Goal: Obtain resource: Obtain resource

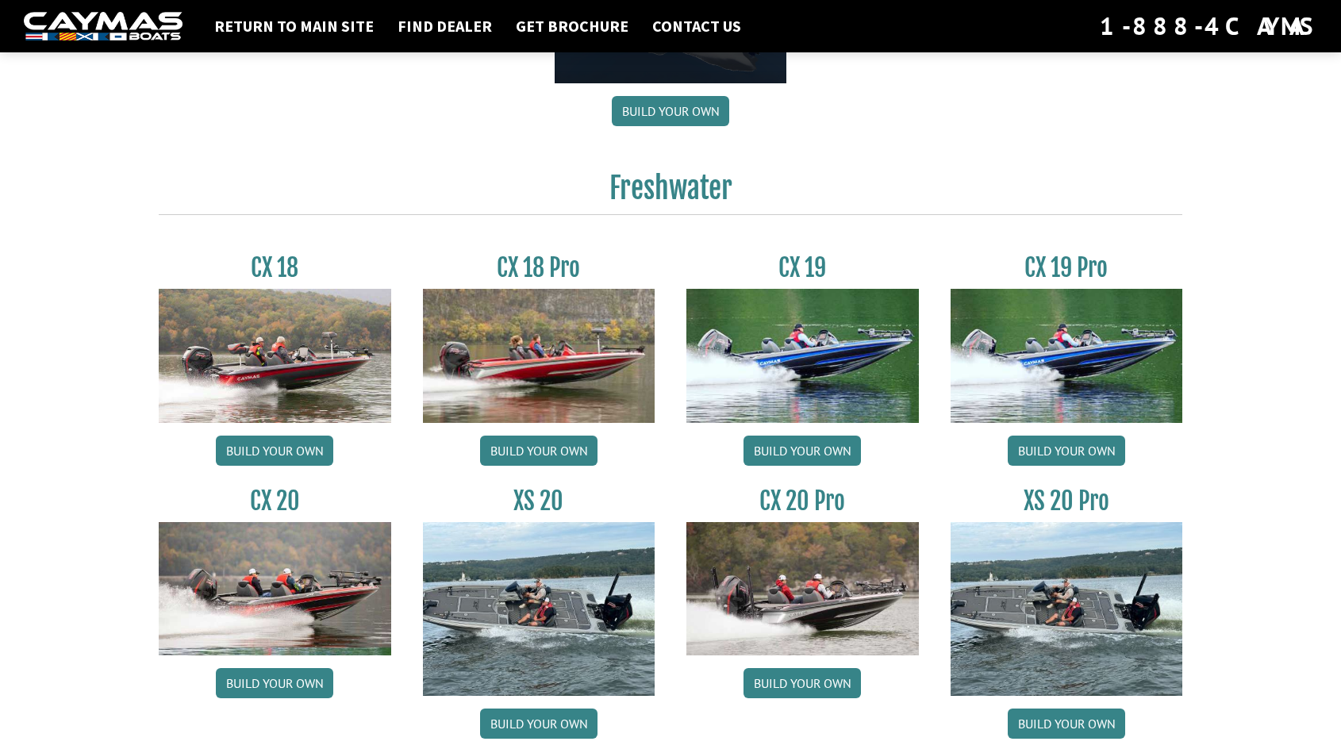
scroll to position [1773, 0]
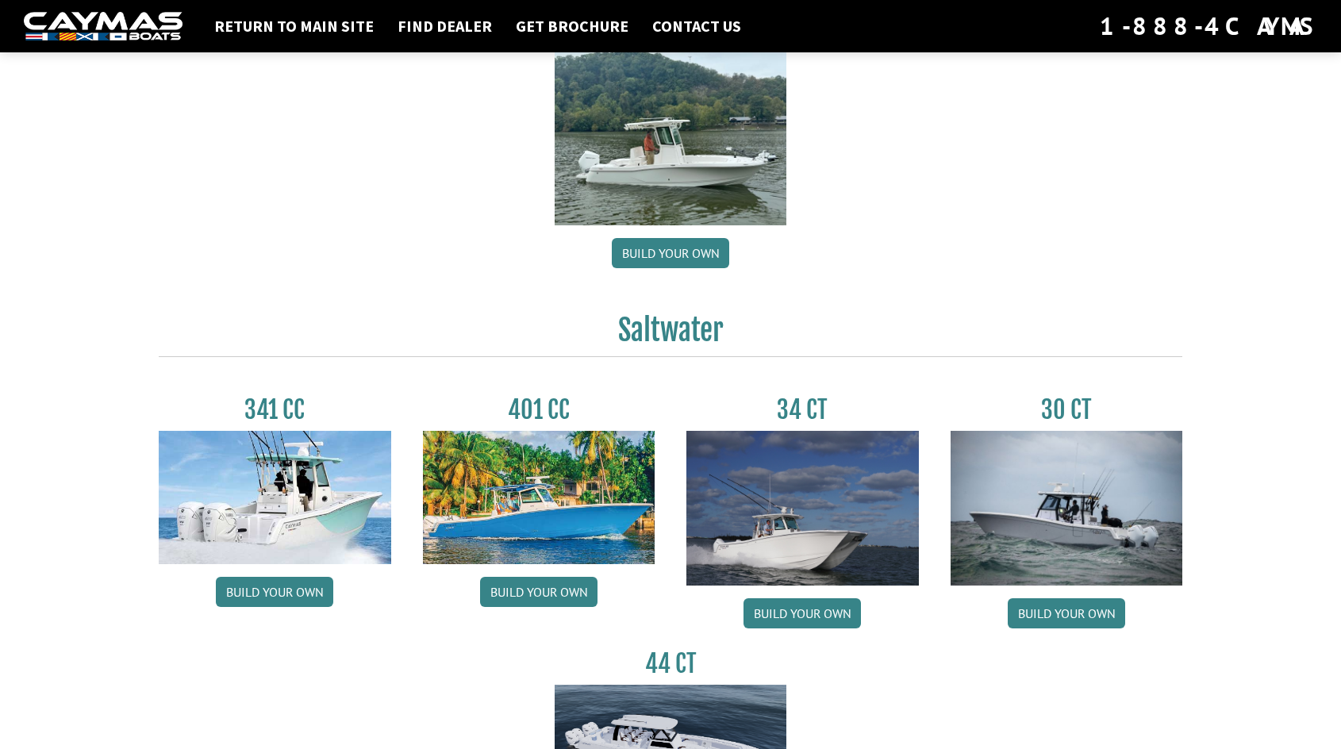
scroll to position [476, 0]
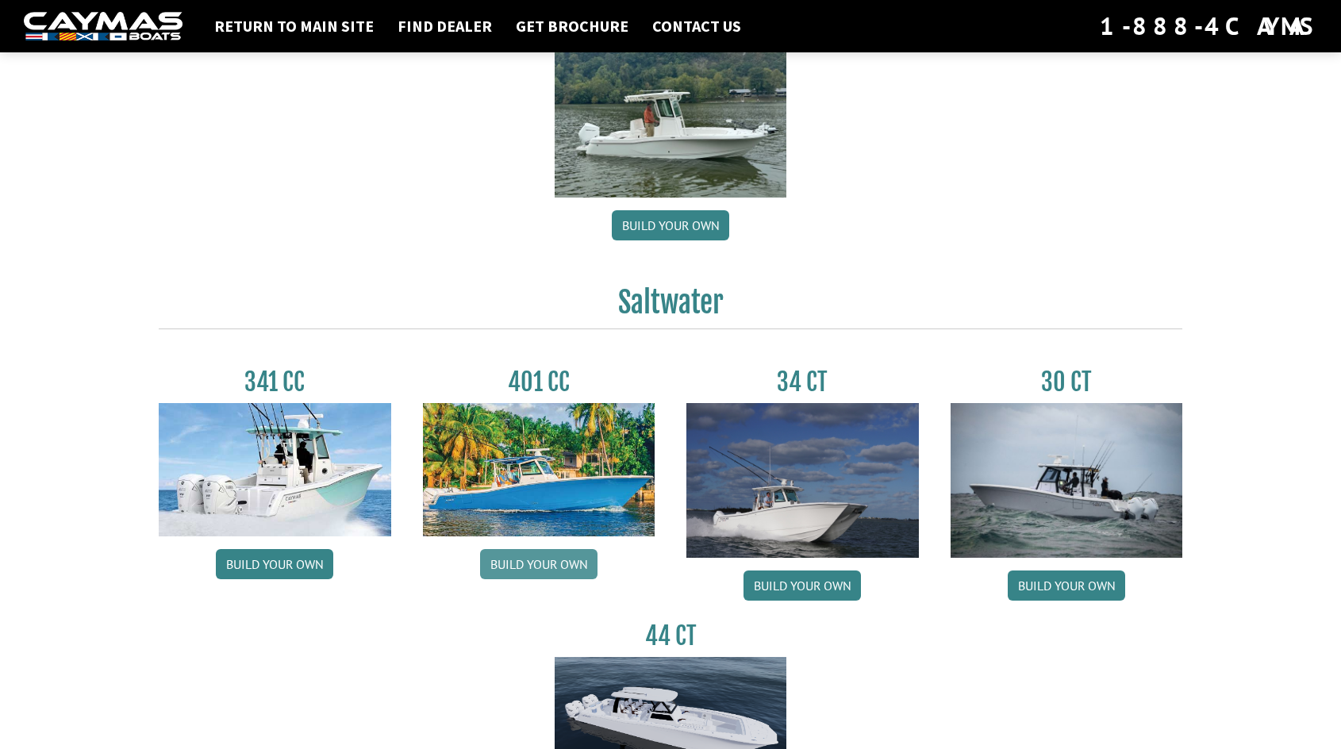
click at [535, 565] on link "Build your own" at bounding box center [538, 564] width 117 height 30
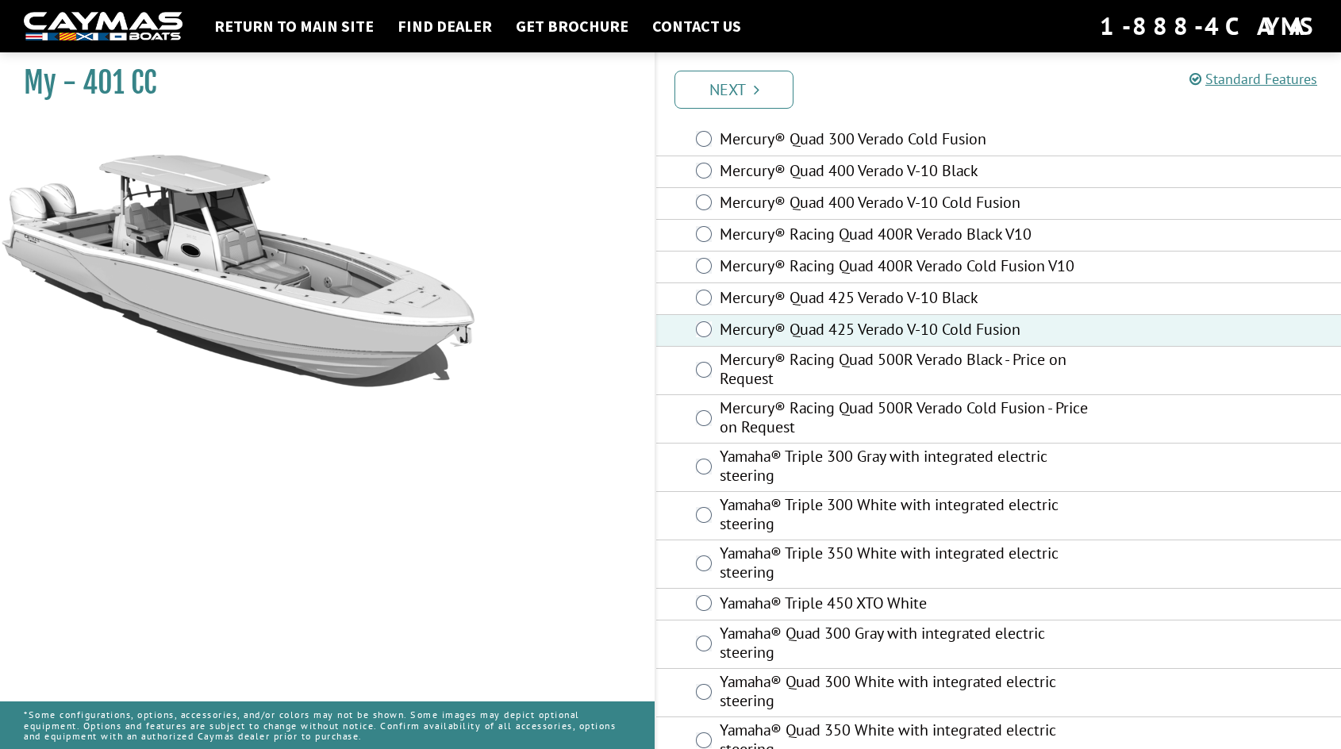
scroll to position [555, 0]
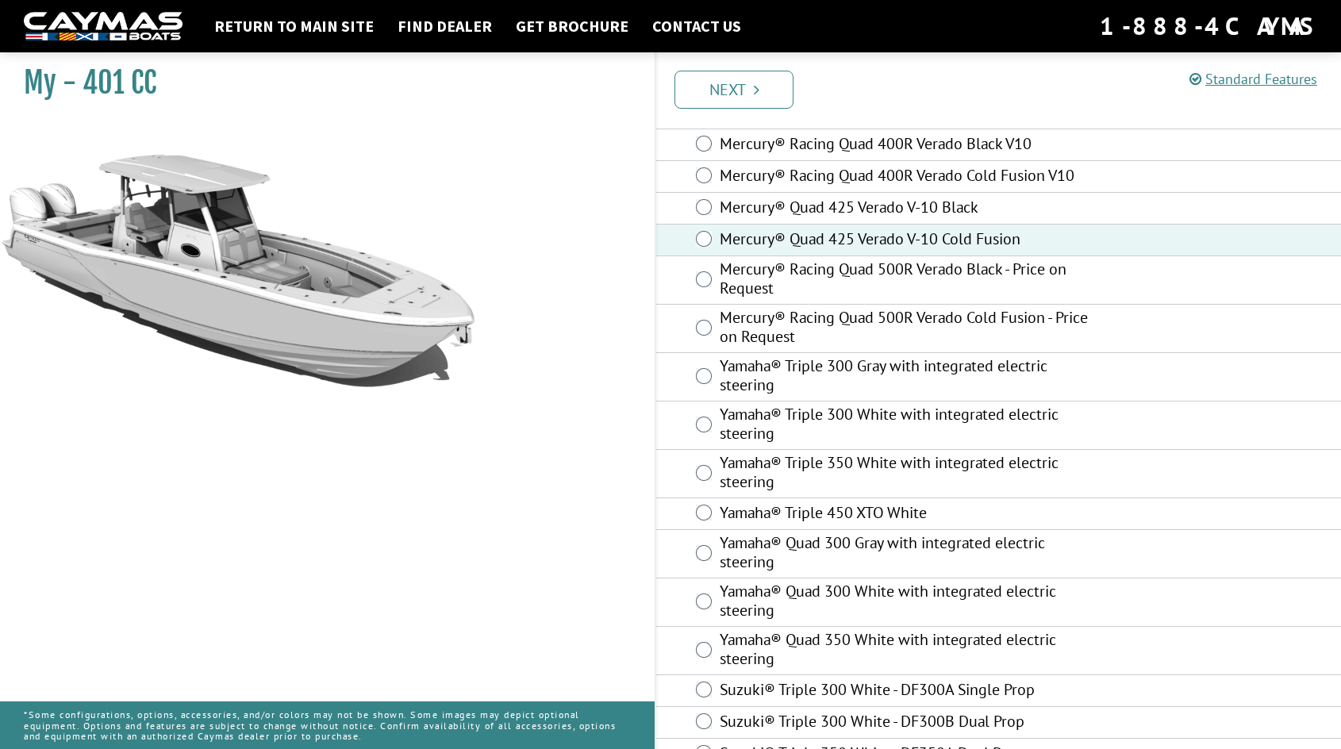
click at [745, 86] on link "Next" at bounding box center [733, 90] width 119 height 38
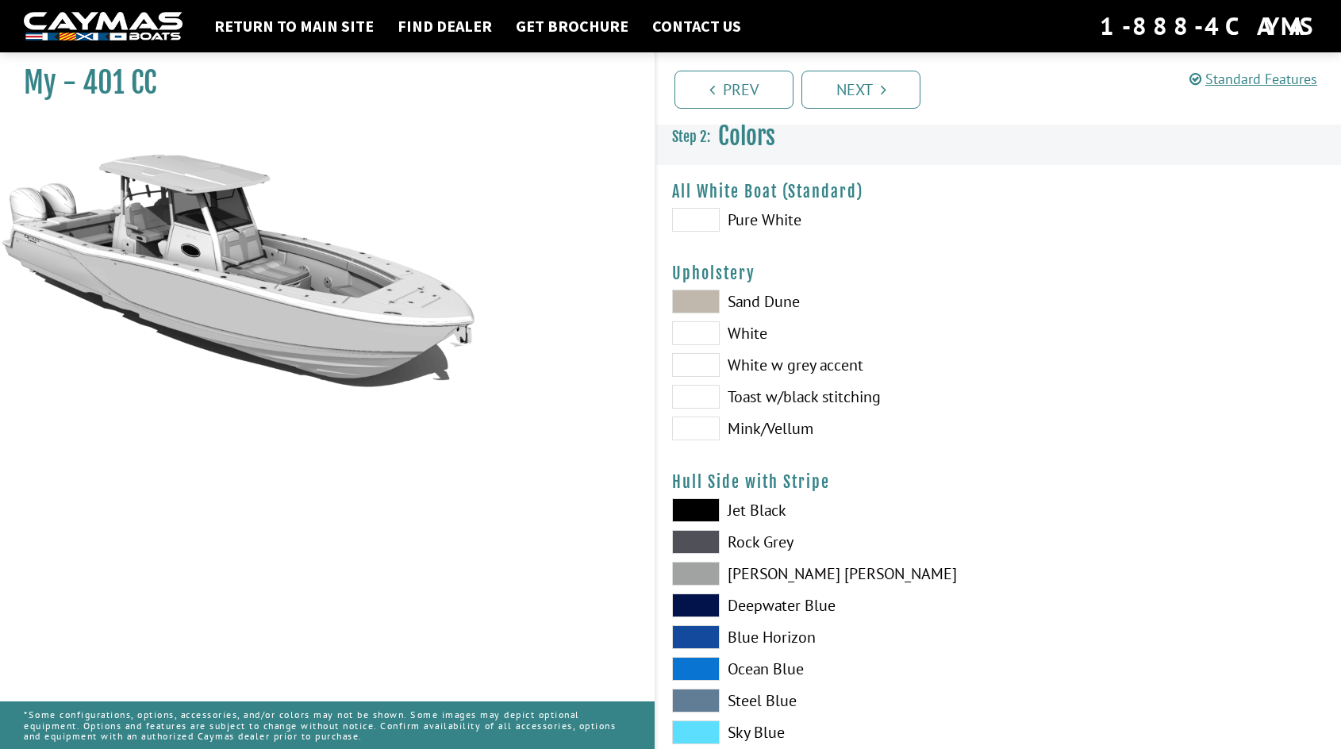
scroll to position [0, 0]
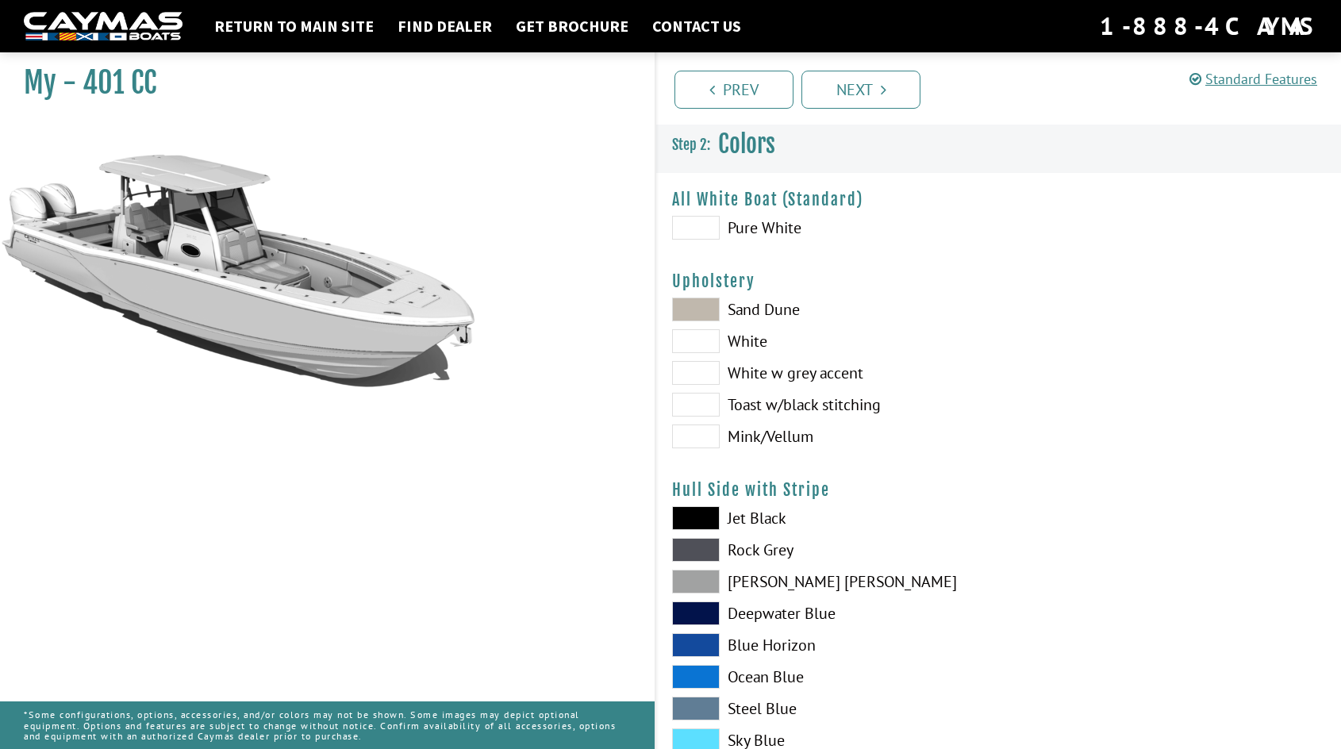
click at [705, 336] on span at bounding box center [696, 341] width 48 height 24
click at [694, 370] on span at bounding box center [696, 373] width 48 height 24
click at [696, 400] on span at bounding box center [696, 405] width 48 height 24
click at [694, 437] on span at bounding box center [696, 436] width 48 height 24
click at [694, 373] on span at bounding box center [696, 373] width 48 height 24
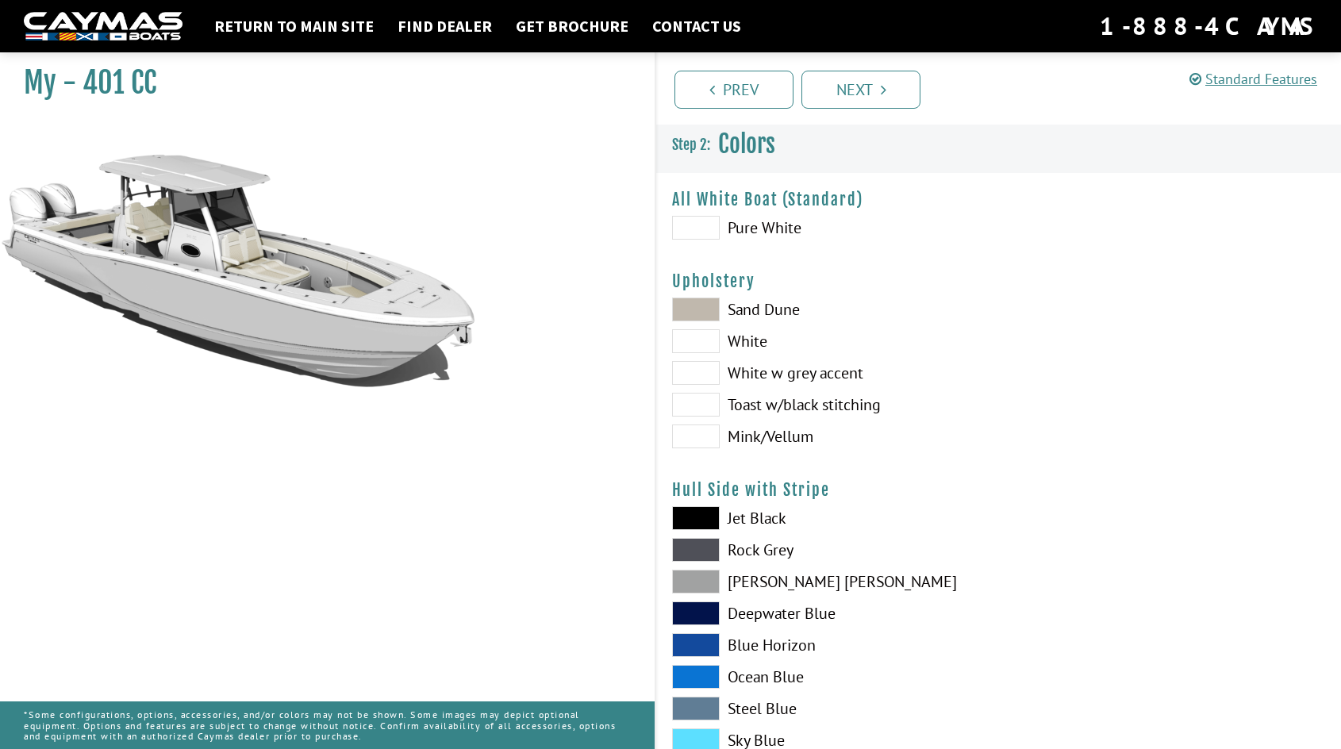
click at [701, 377] on span at bounding box center [696, 373] width 48 height 24
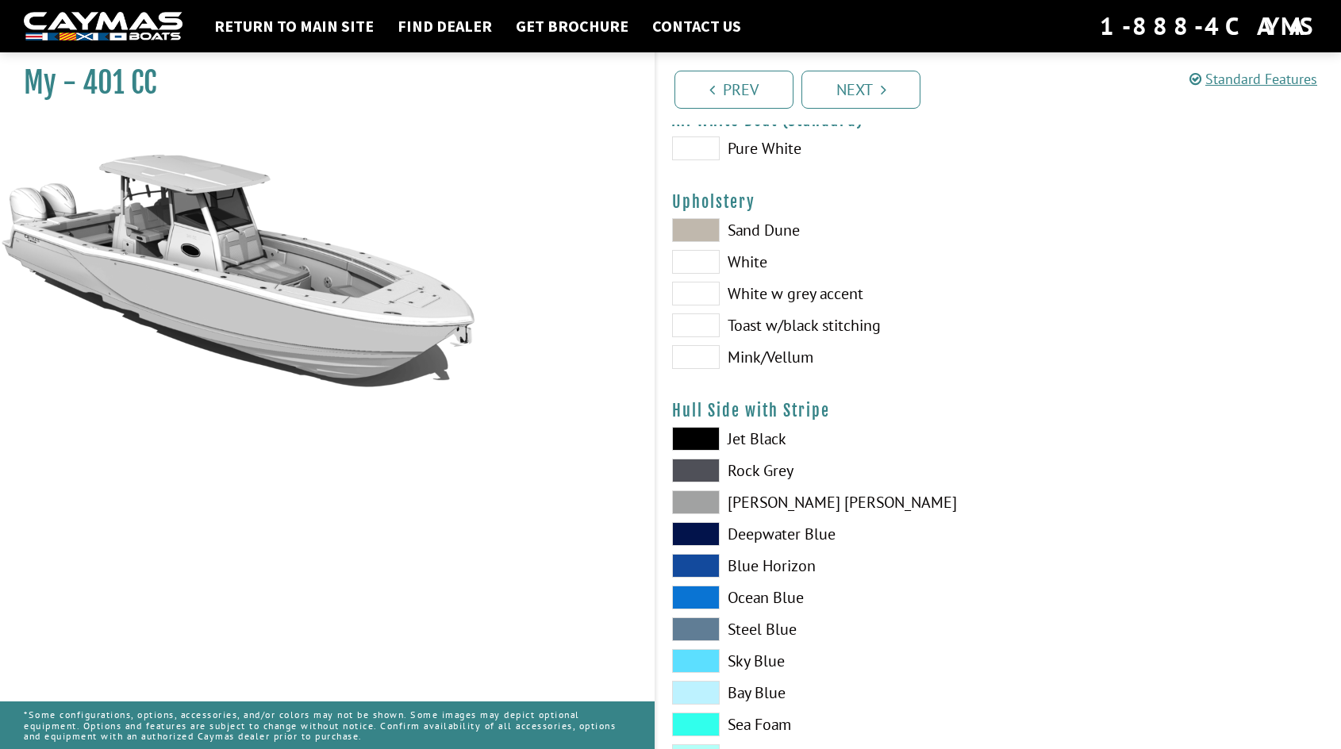
scroll to position [159, 0]
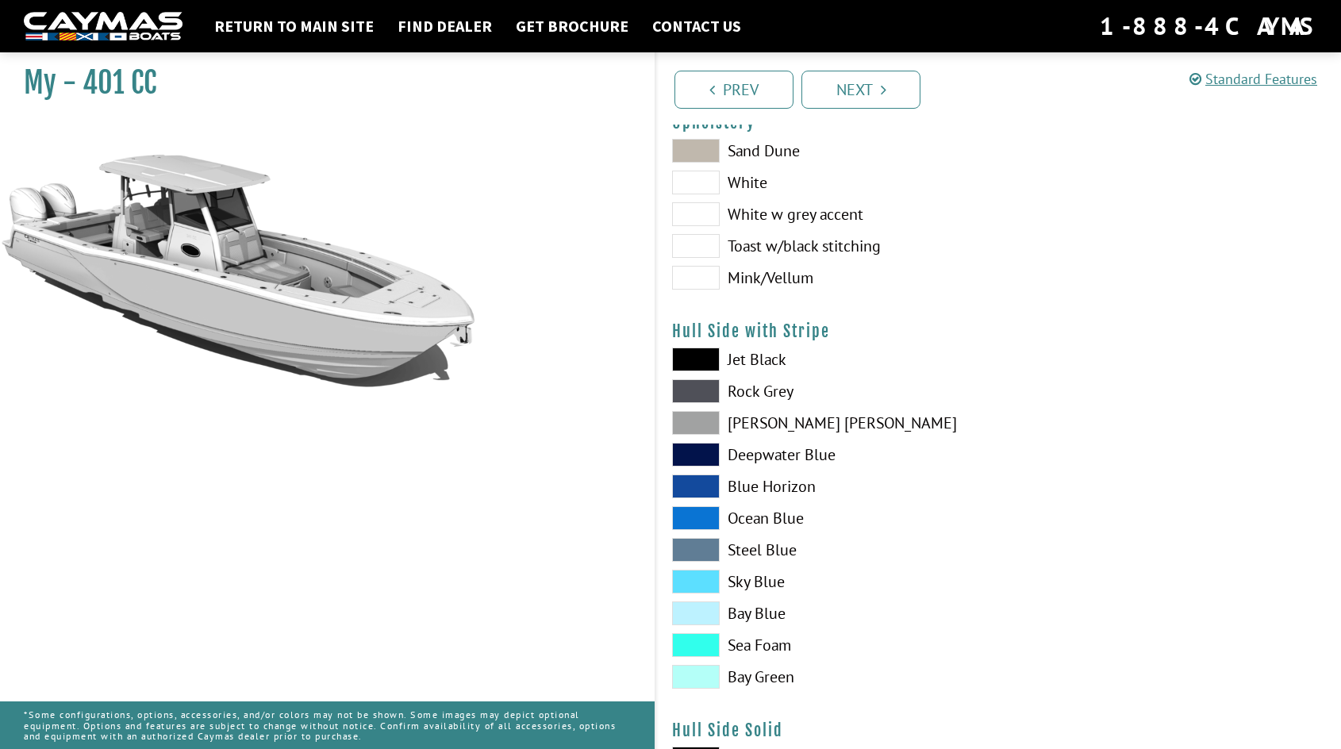
click at [690, 576] on span at bounding box center [696, 582] width 48 height 24
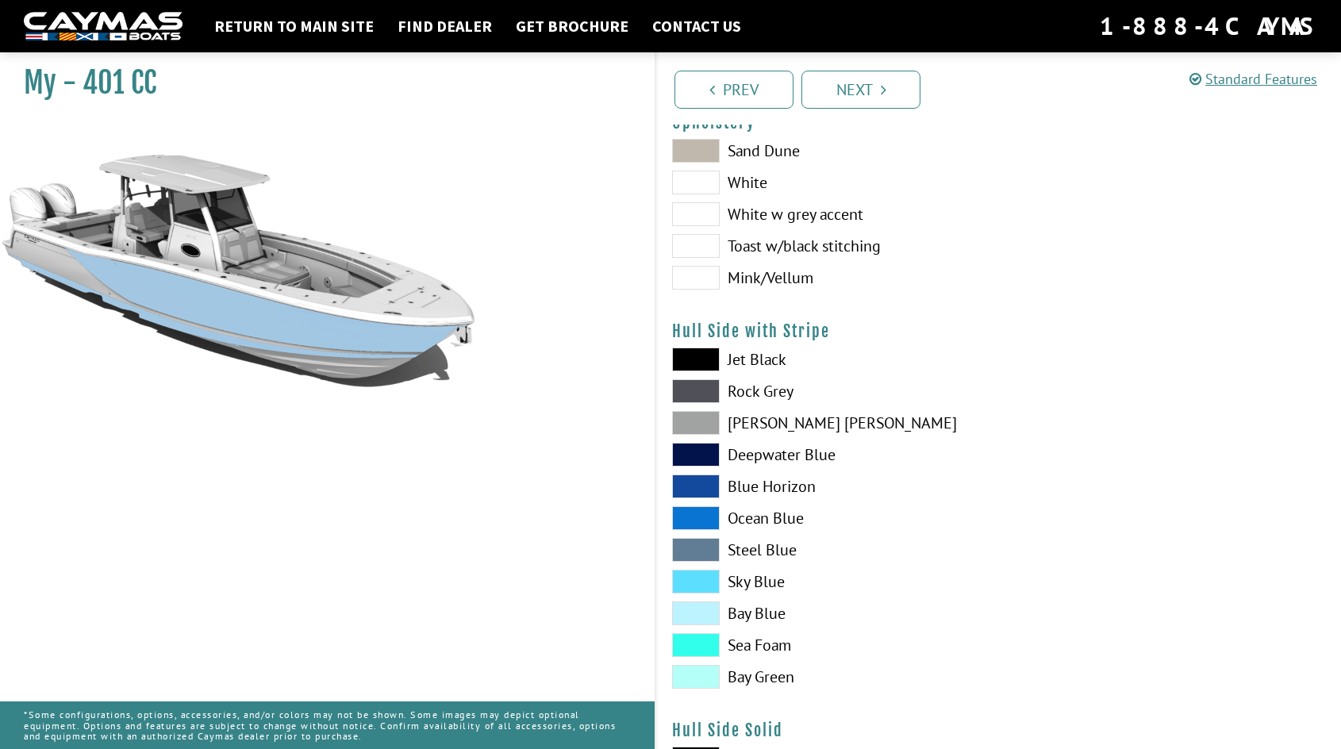
click at [698, 615] on span at bounding box center [696, 613] width 48 height 24
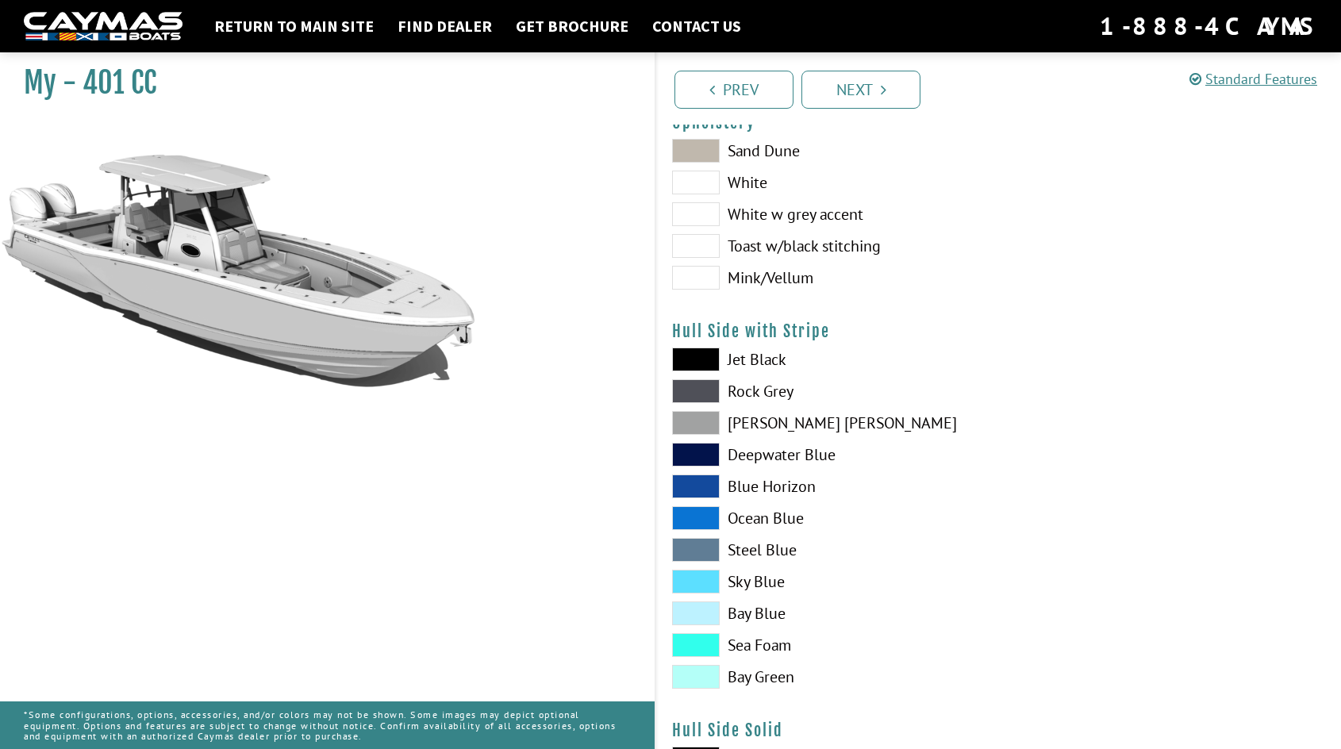
click at [685, 610] on span at bounding box center [696, 613] width 48 height 24
click at [695, 455] on span at bounding box center [696, 455] width 48 height 24
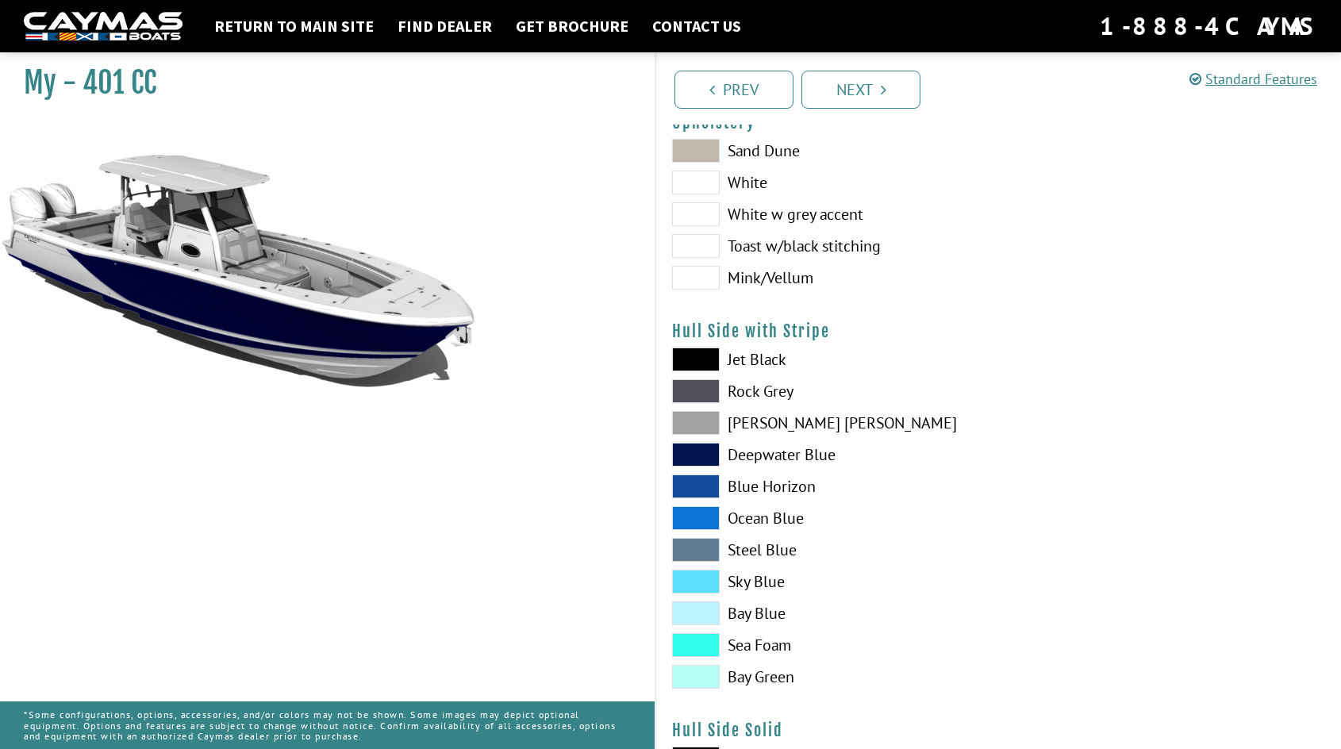
click at [696, 608] on span at bounding box center [696, 613] width 48 height 24
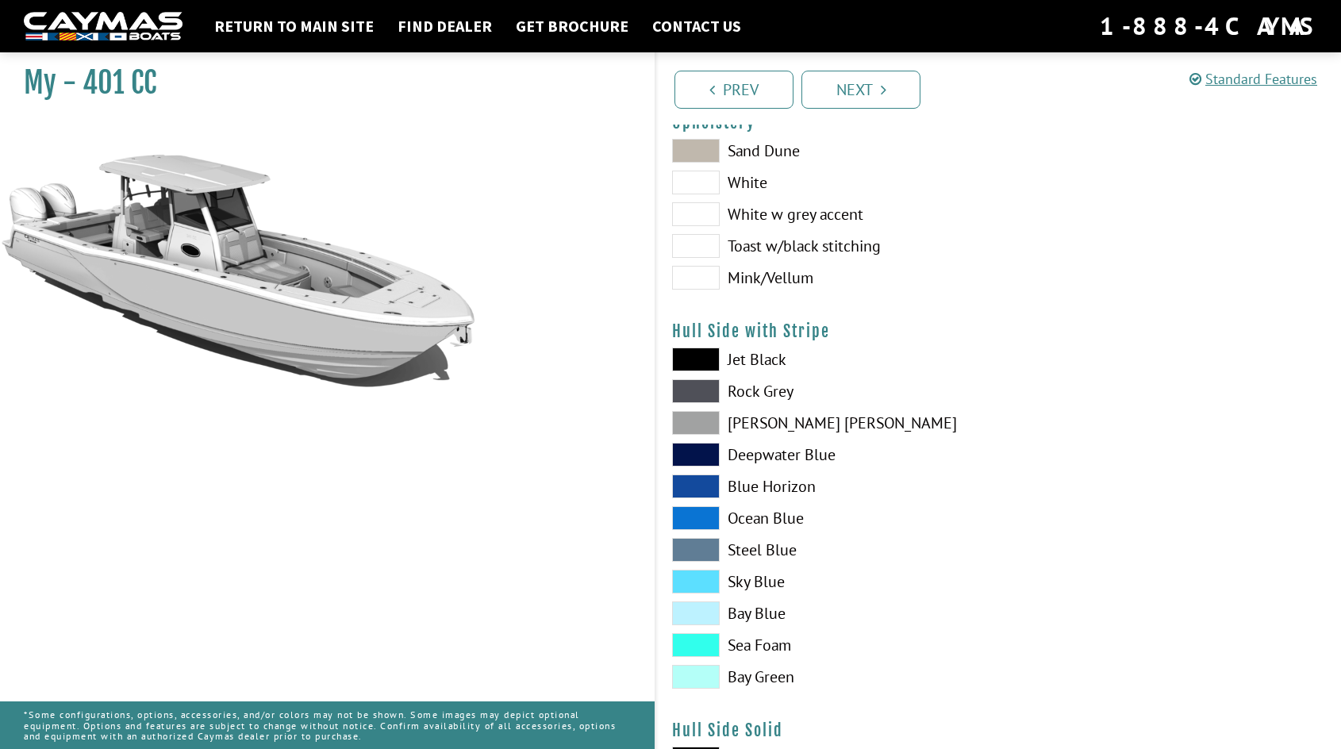
click at [690, 480] on span at bounding box center [696, 486] width 48 height 24
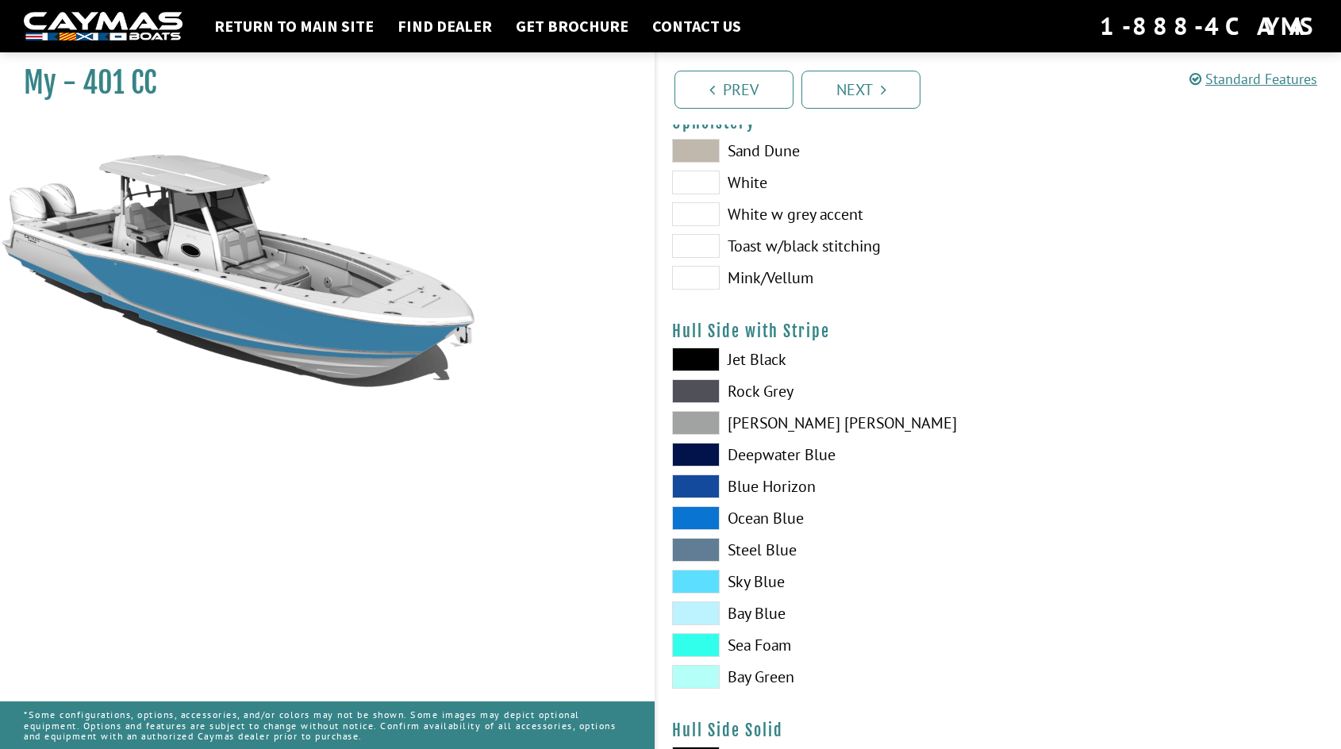
click at [704, 419] on span at bounding box center [696, 423] width 48 height 24
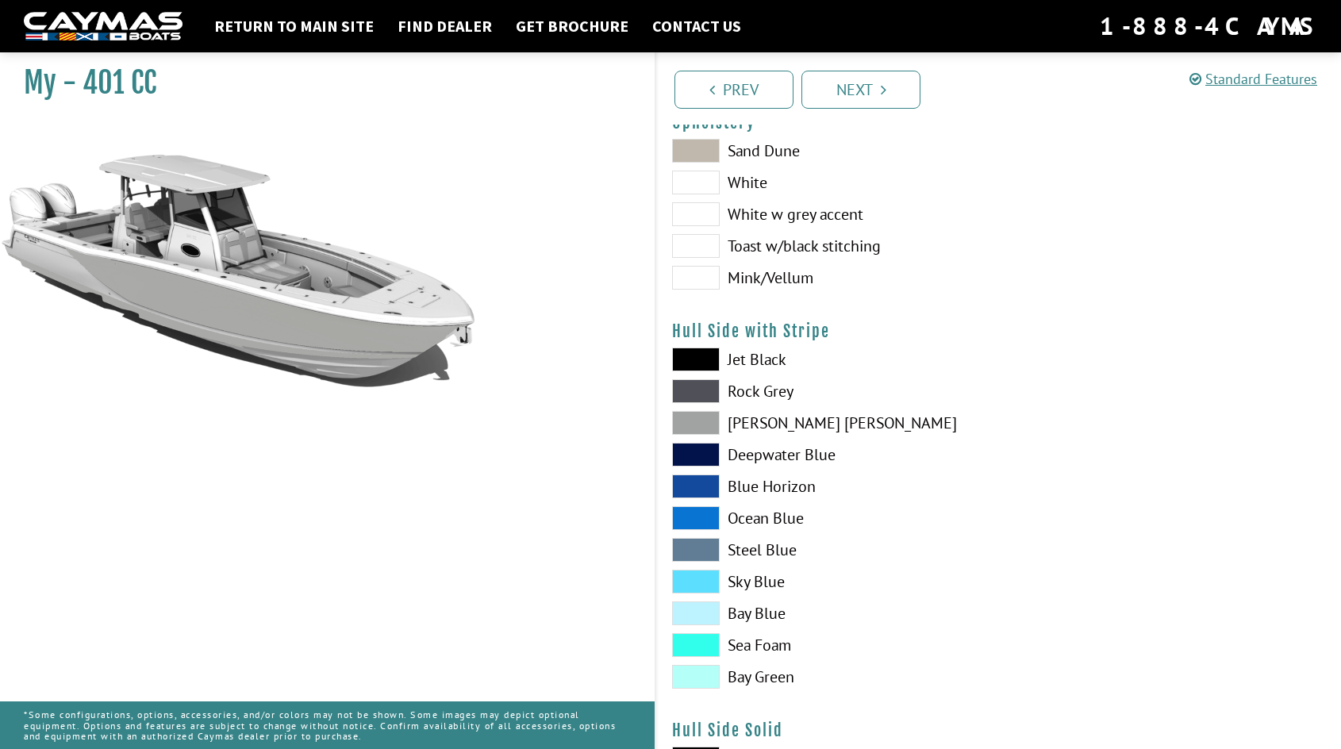
click at [689, 677] on span at bounding box center [696, 677] width 48 height 24
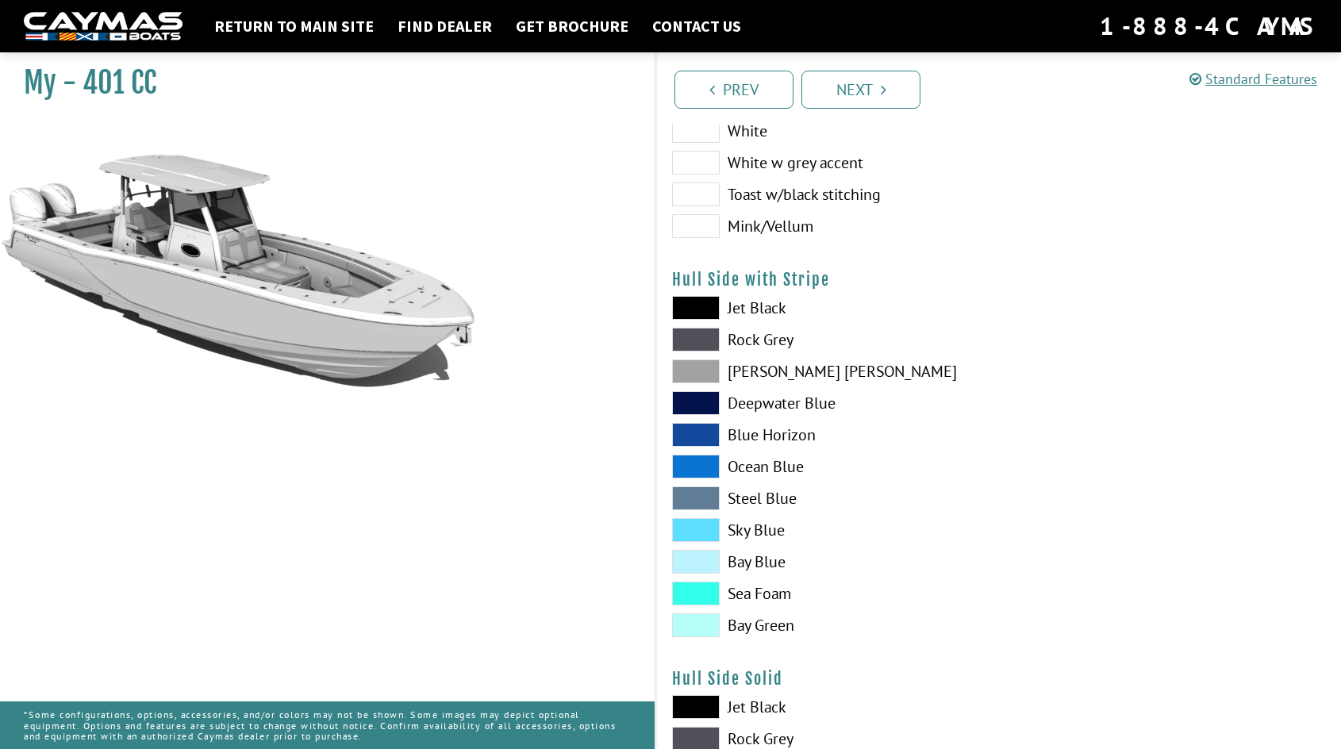
scroll to position [238, 0]
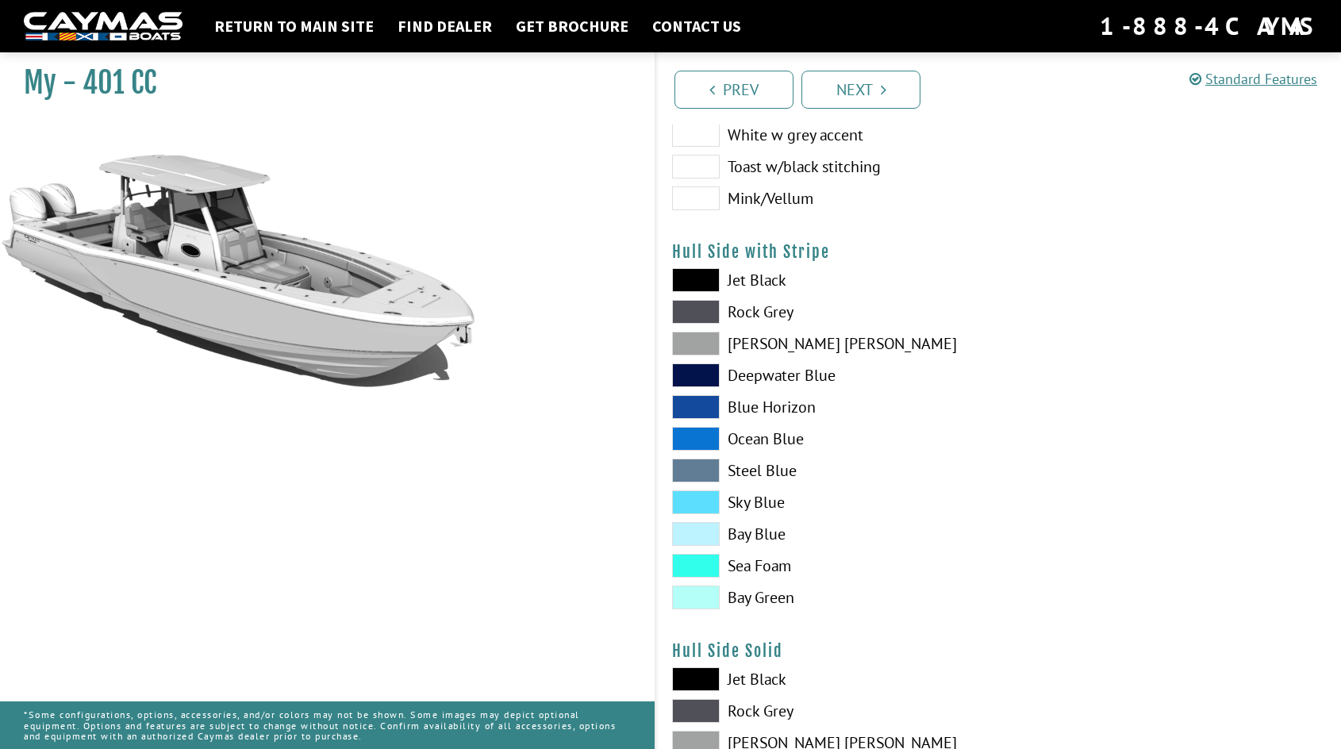
click at [688, 598] on span at bounding box center [696, 597] width 48 height 24
click at [701, 562] on span at bounding box center [696, 566] width 48 height 24
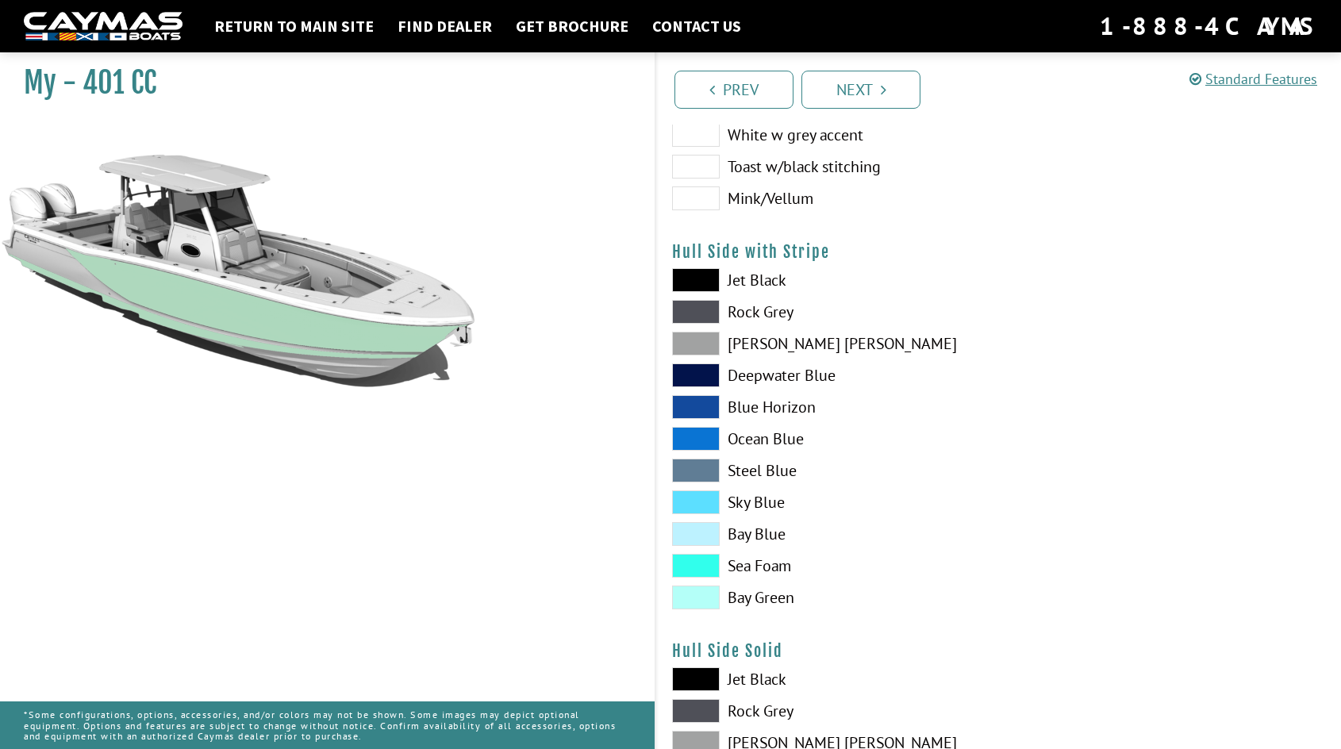
click at [701, 562] on span at bounding box center [696, 566] width 48 height 24
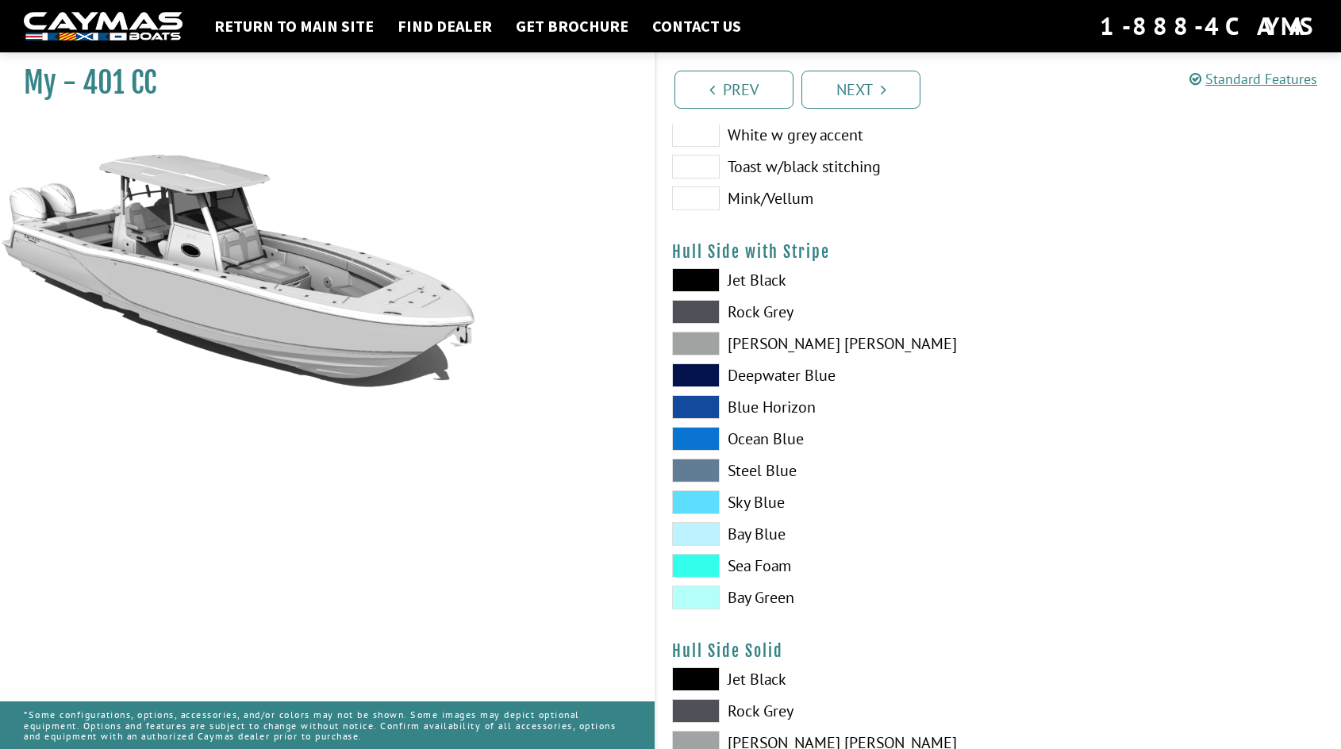
click at [701, 562] on span at bounding box center [696, 566] width 48 height 24
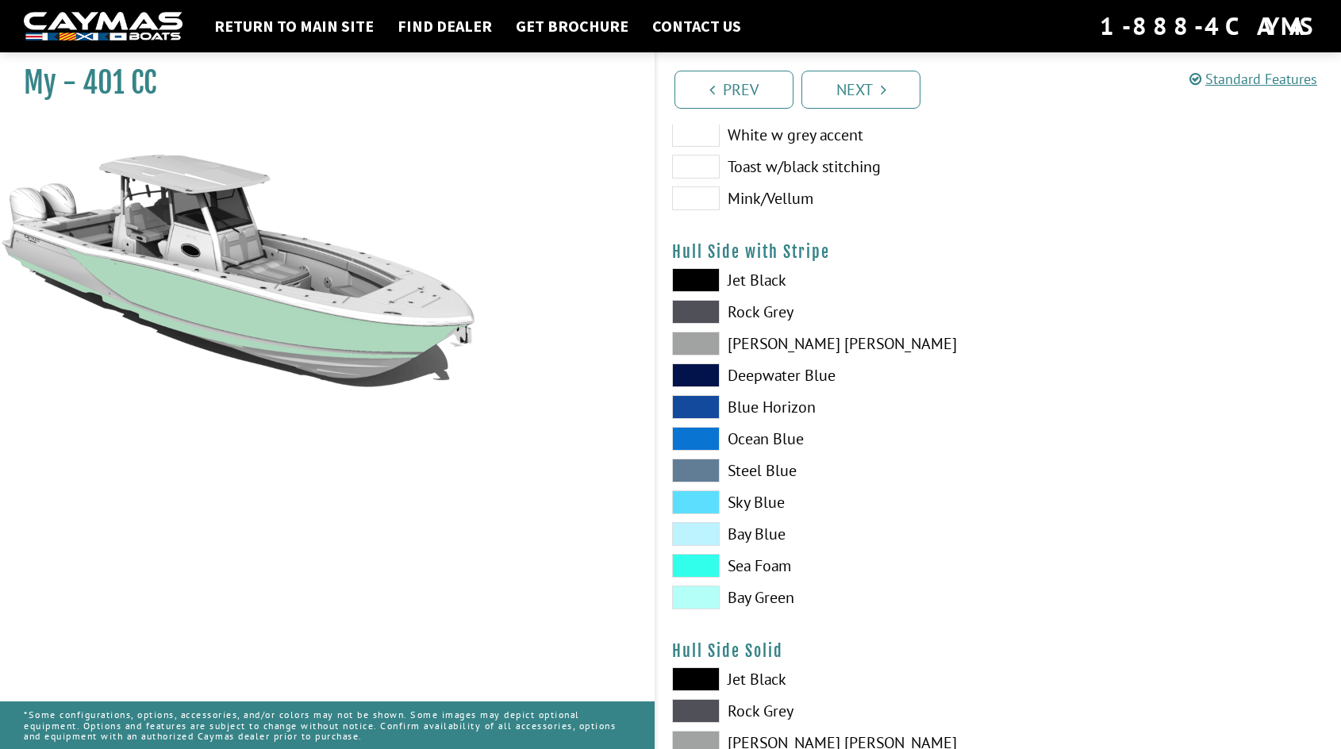
click at [701, 598] on span at bounding box center [696, 597] width 48 height 24
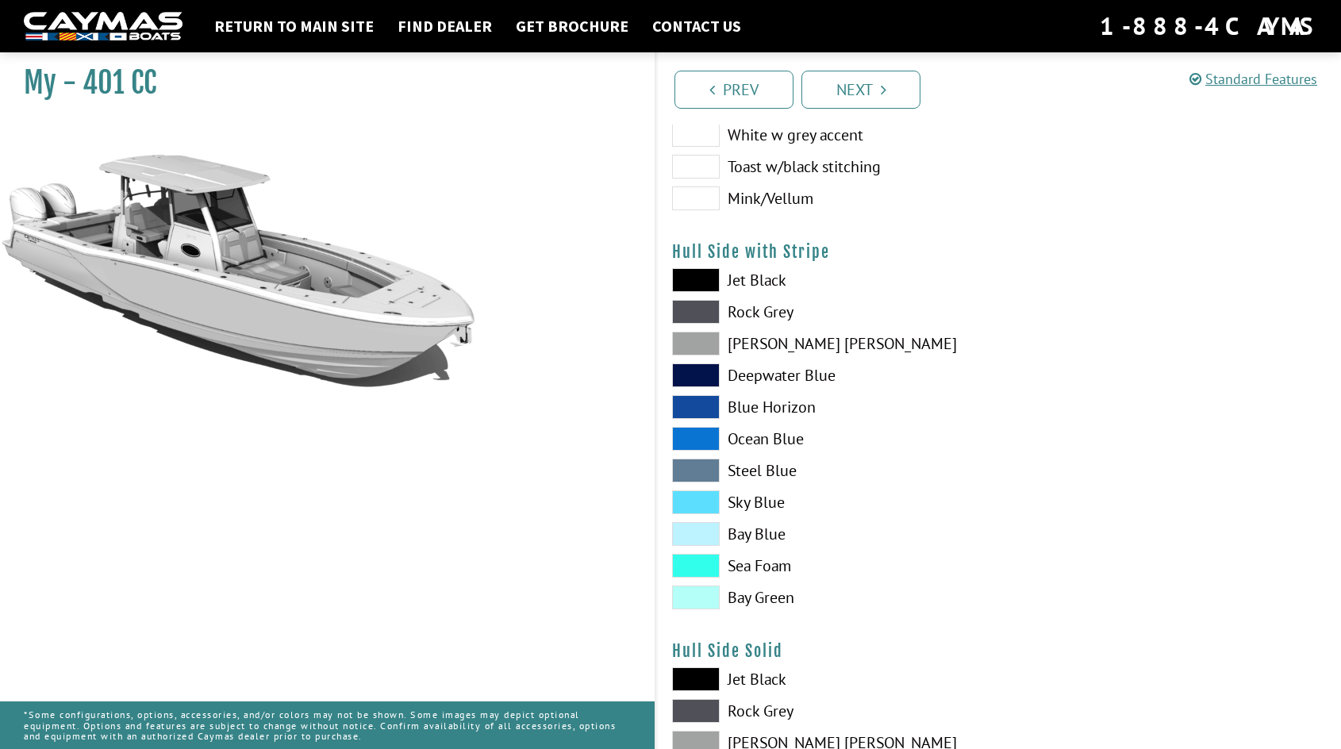
click at [701, 598] on span at bounding box center [696, 597] width 48 height 24
click at [706, 539] on span at bounding box center [696, 534] width 48 height 24
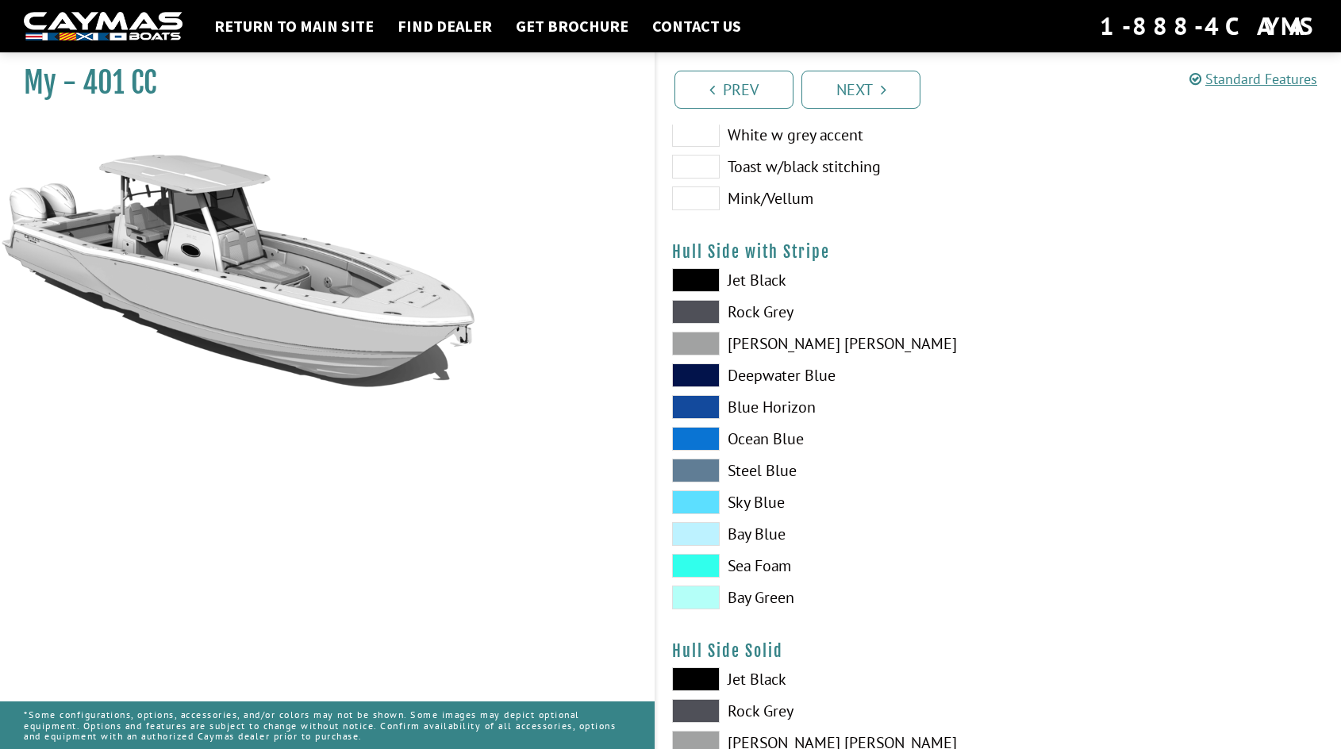
click at [706, 539] on div "Jet Black Rock Grey Dove Gray Deepwater Blue Blue Horizon Ocean Blue" at bounding box center [827, 442] width 343 height 349
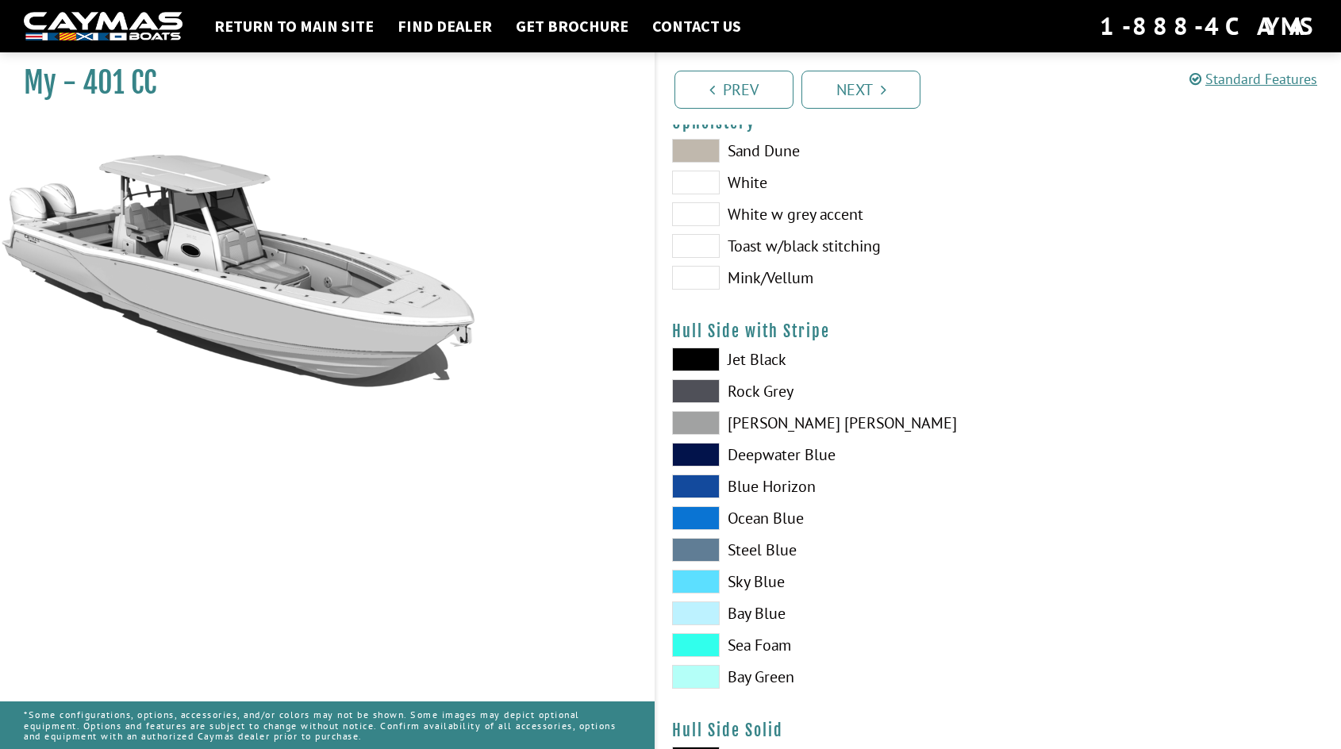
click at [693, 576] on span at bounding box center [696, 582] width 48 height 24
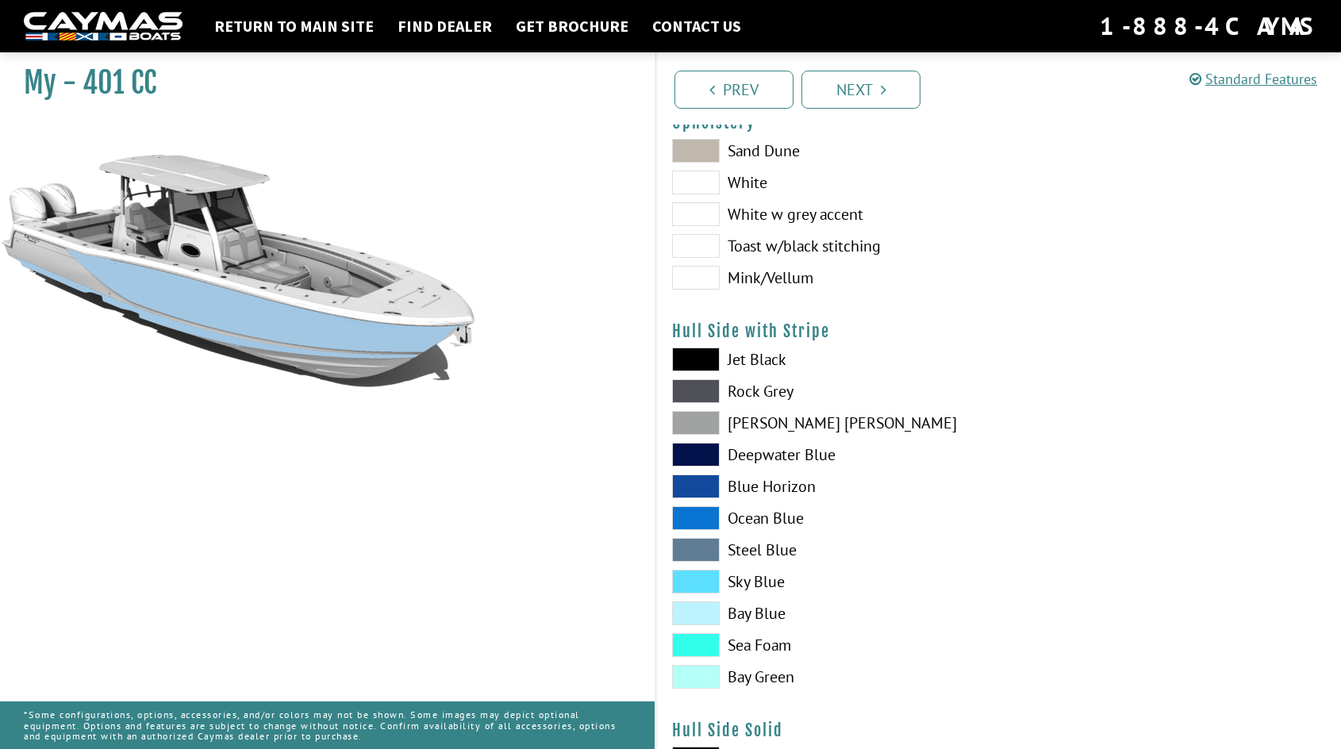
click at [697, 541] on span at bounding box center [696, 550] width 48 height 24
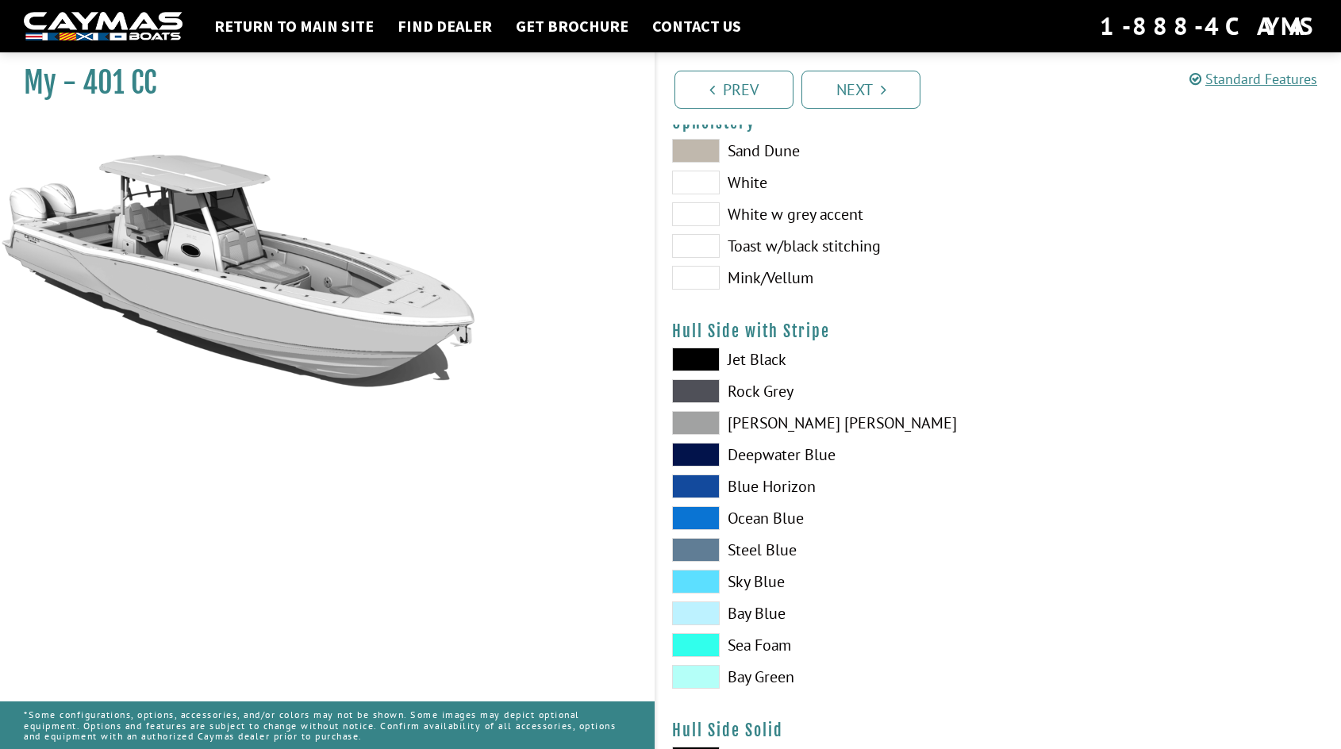
click at [697, 541] on span at bounding box center [696, 550] width 48 height 24
click at [702, 516] on span at bounding box center [696, 518] width 48 height 24
click at [694, 516] on span at bounding box center [696, 518] width 48 height 24
click at [709, 478] on span at bounding box center [696, 486] width 48 height 24
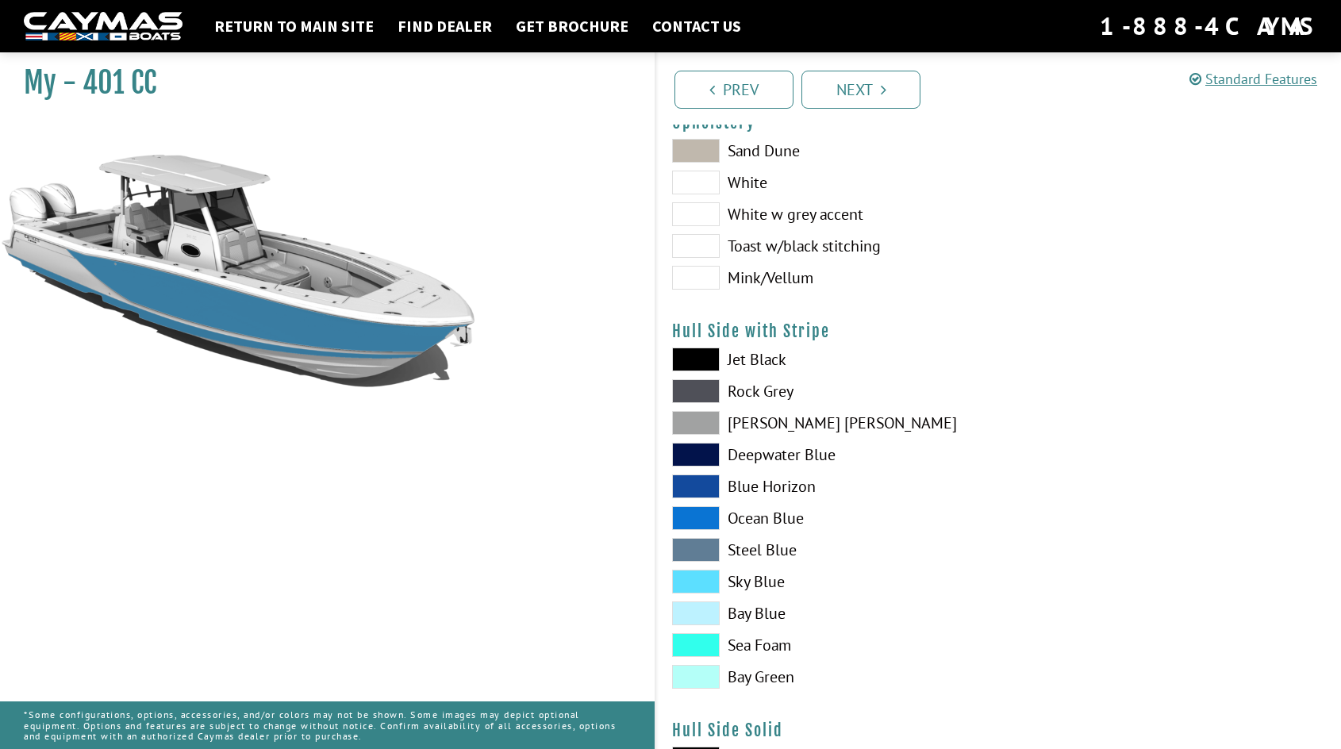
click at [694, 577] on span at bounding box center [696, 582] width 48 height 24
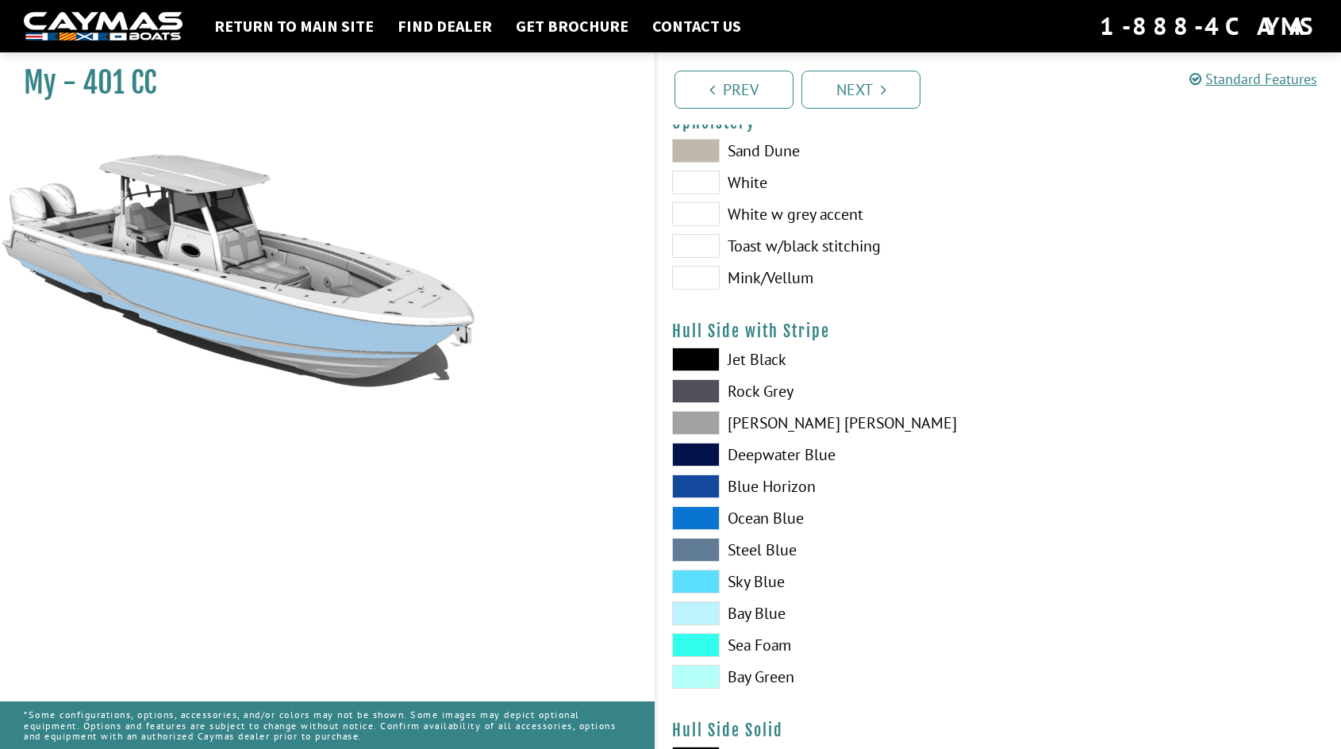
click at [690, 637] on span at bounding box center [696, 645] width 48 height 24
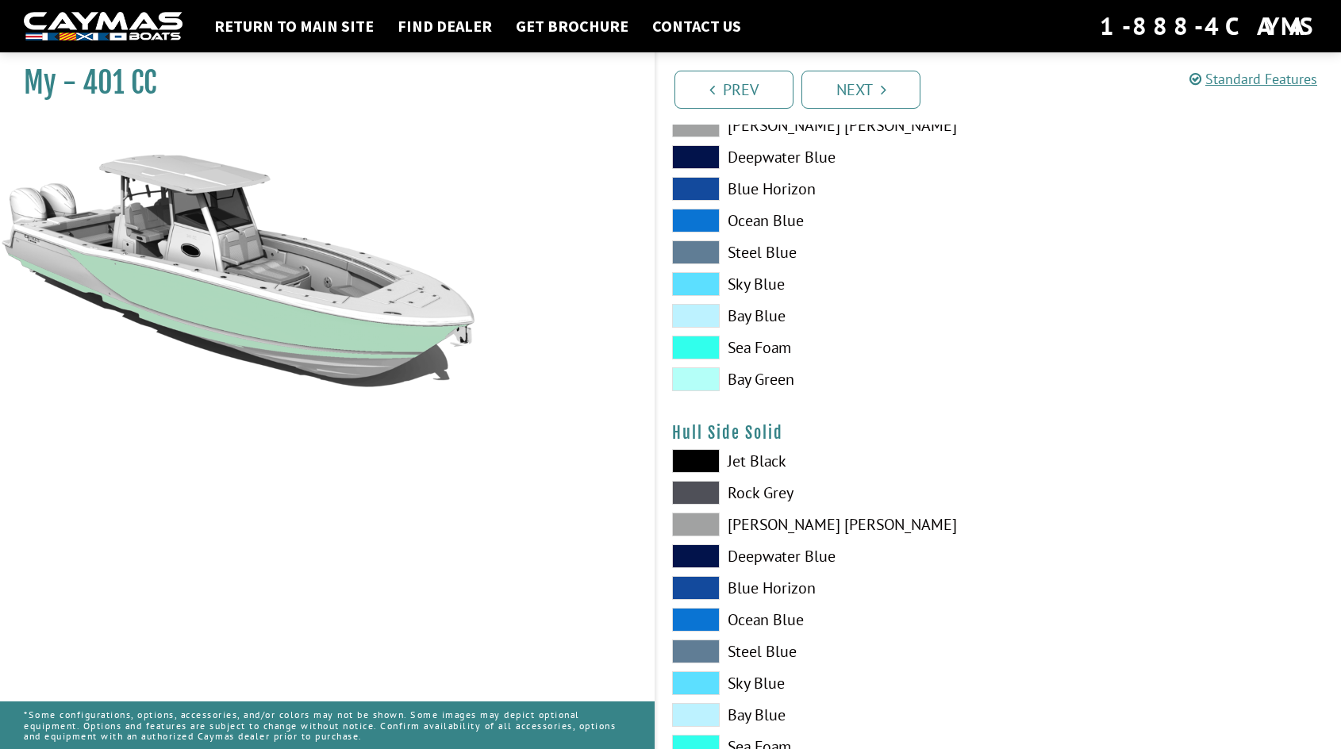
scroll to position [476, 0]
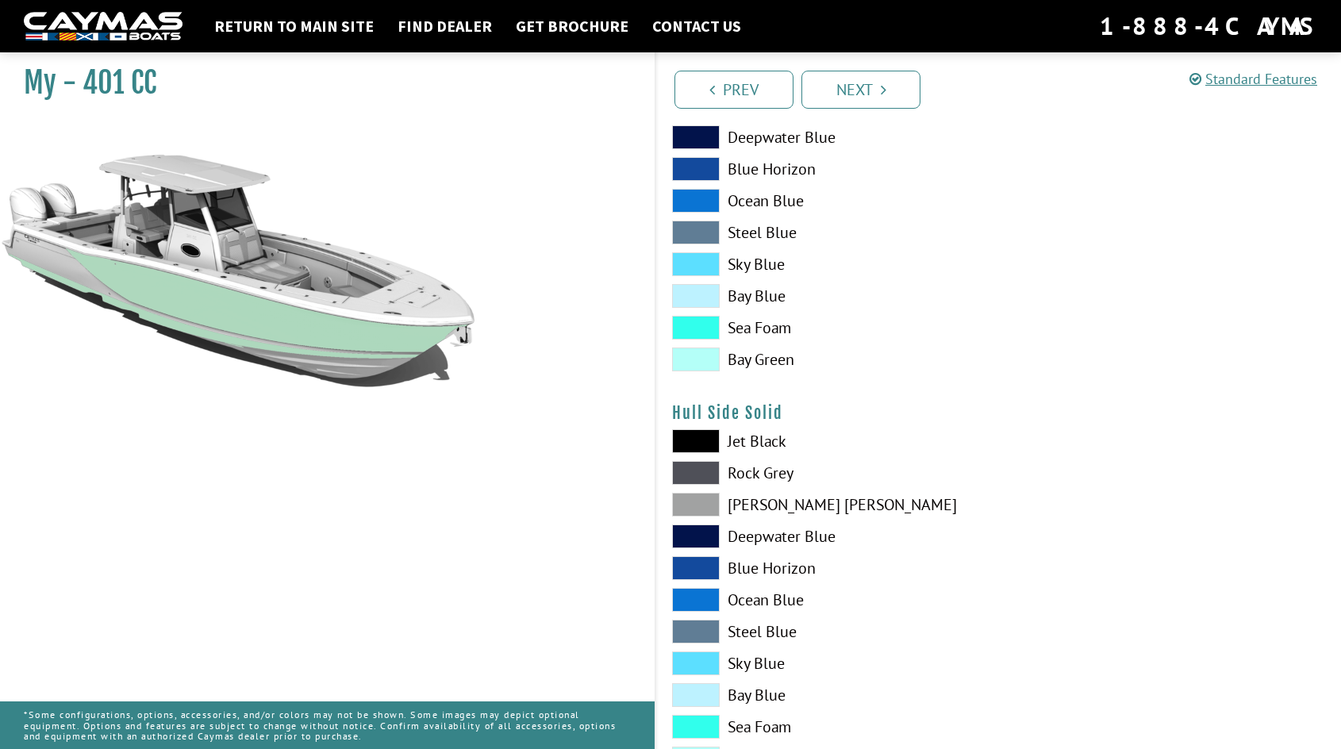
click at [711, 727] on span at bounding box center [696, 727] width 48 height 24
click at [702, 697] on span at bounding box center [696, 695] width 48 height 24
click at [710, 664] on span at bounding box center [696, 663] width 48 height 24
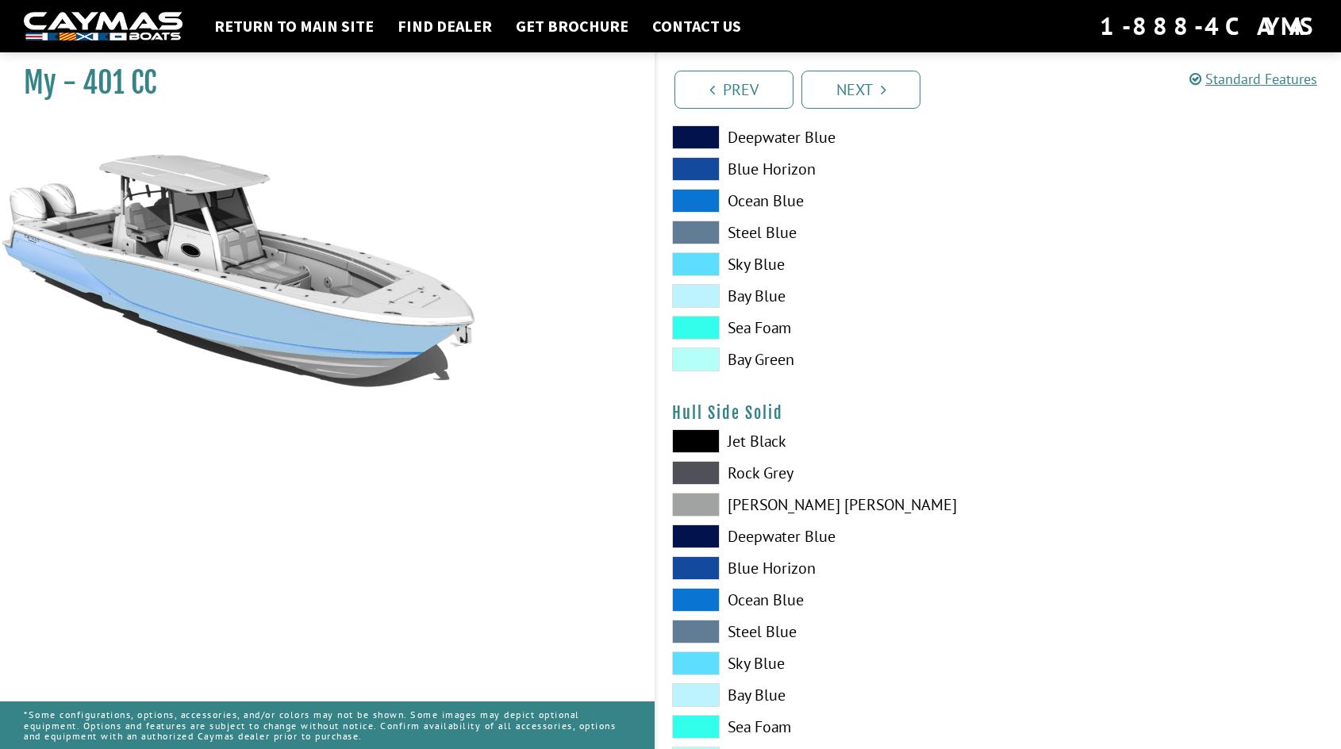
click at [708, 722] on span at bounding box center [696, 727] width 48 height 24
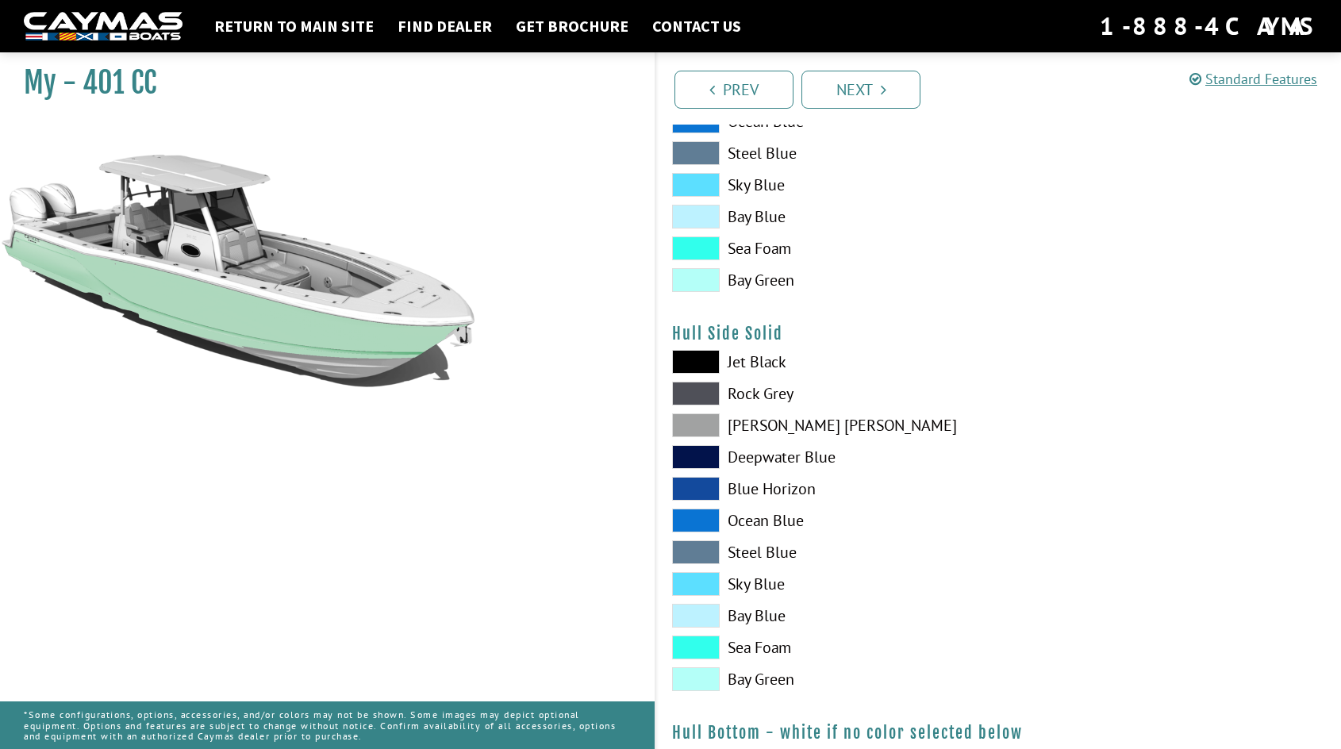
scroll to position [635, 0]
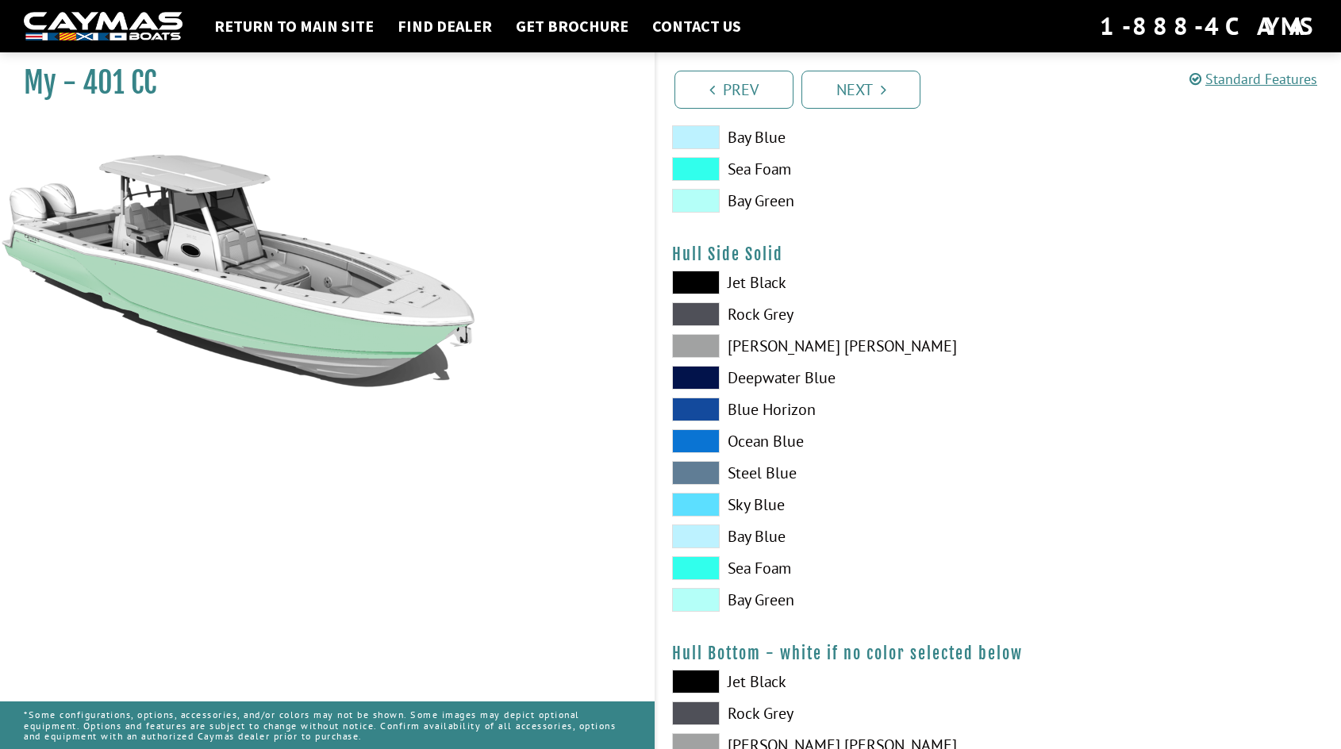
click at [692, 346] on span at bounding box center [696, 346] width 48 height 24
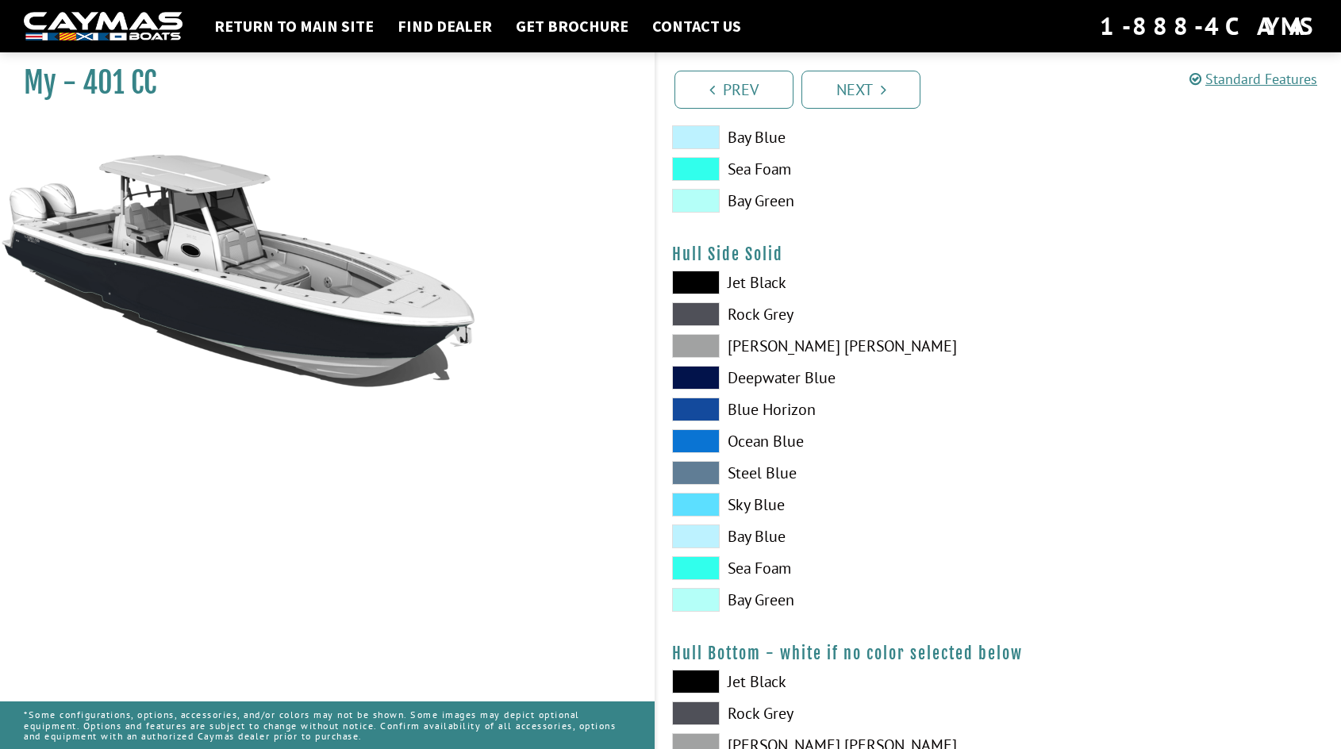
click at [682, 566] on span at bounding box center [696, 568] width 48 height 24
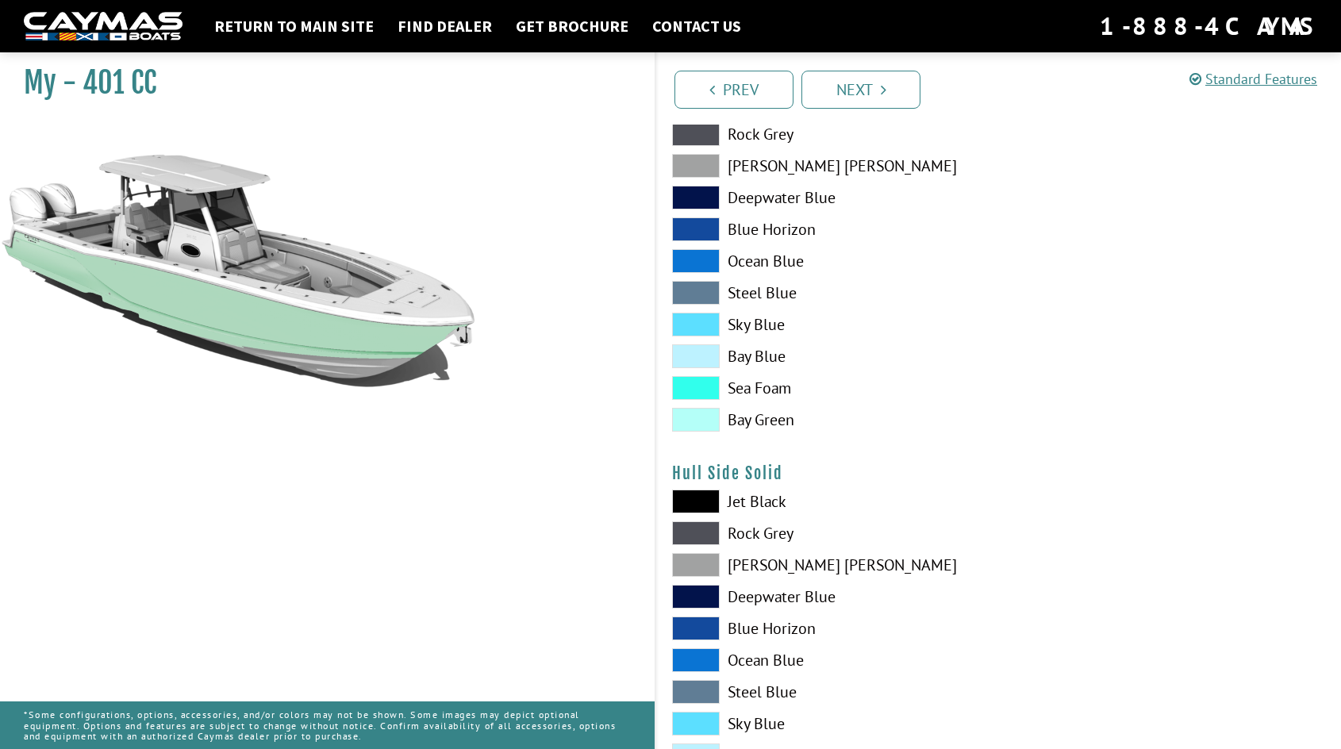
scroll to position [317, 0]
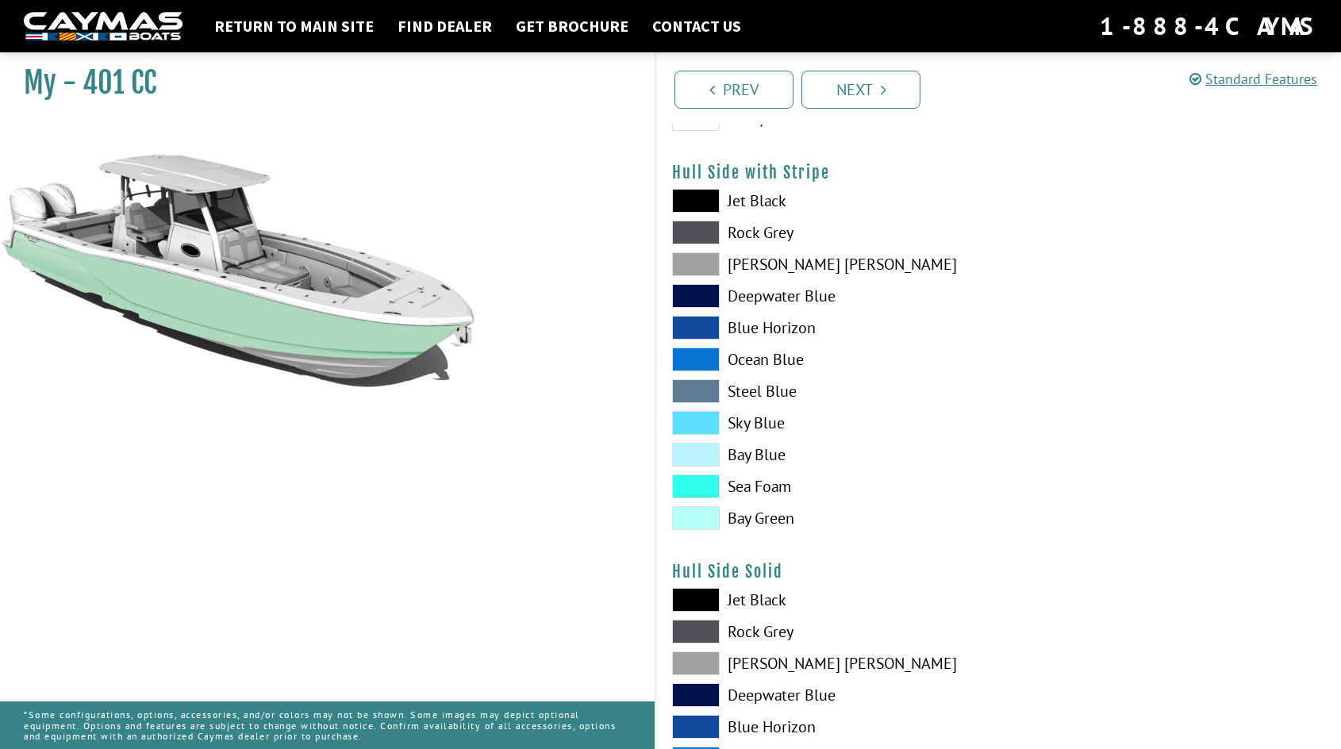
click at [702, 263] on span at bounding box center [696, 264] width 48 height 24
click at [695, 259] on span at bounding box center [696, 264] width 48 height 24
click at [700, 232] on span at bounding box center [696, 233] width 48 height 24
click at [697, 420] on span at bounding box center [696, 423] width 48 height 24
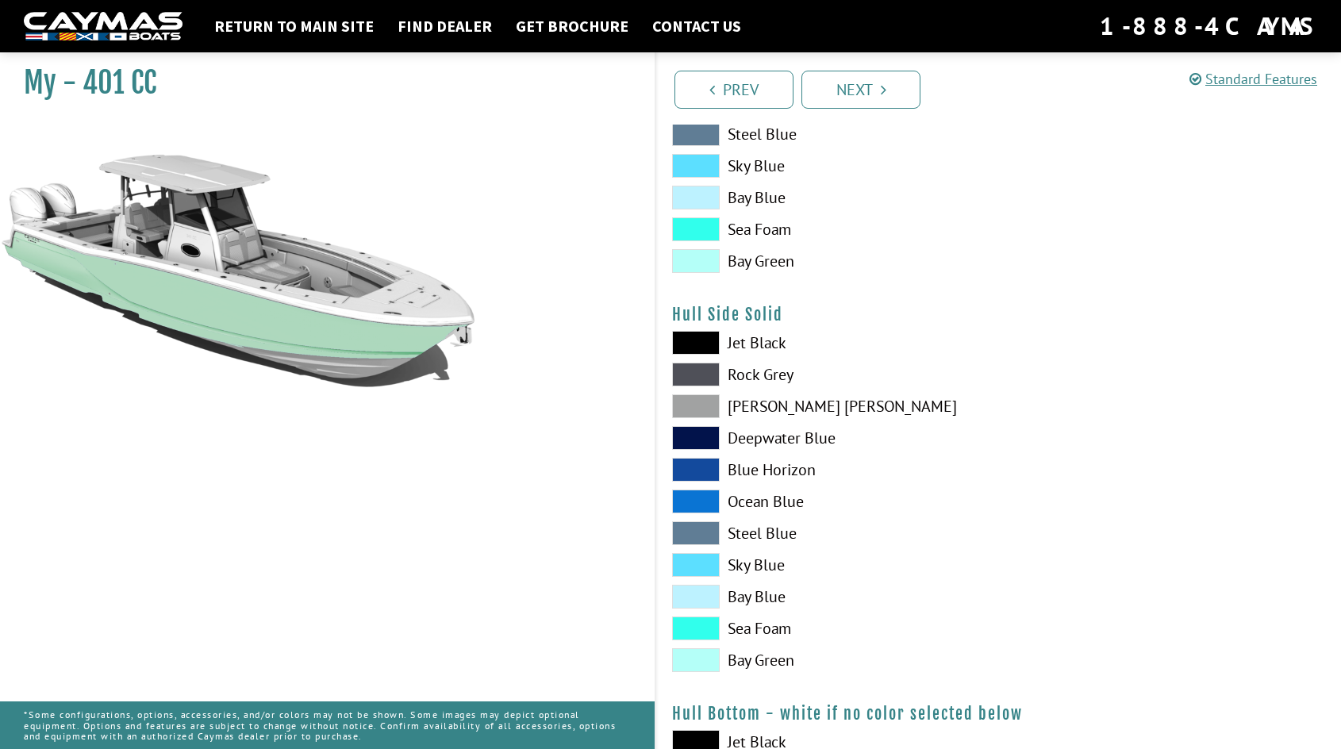
scroll to position [635, 0]
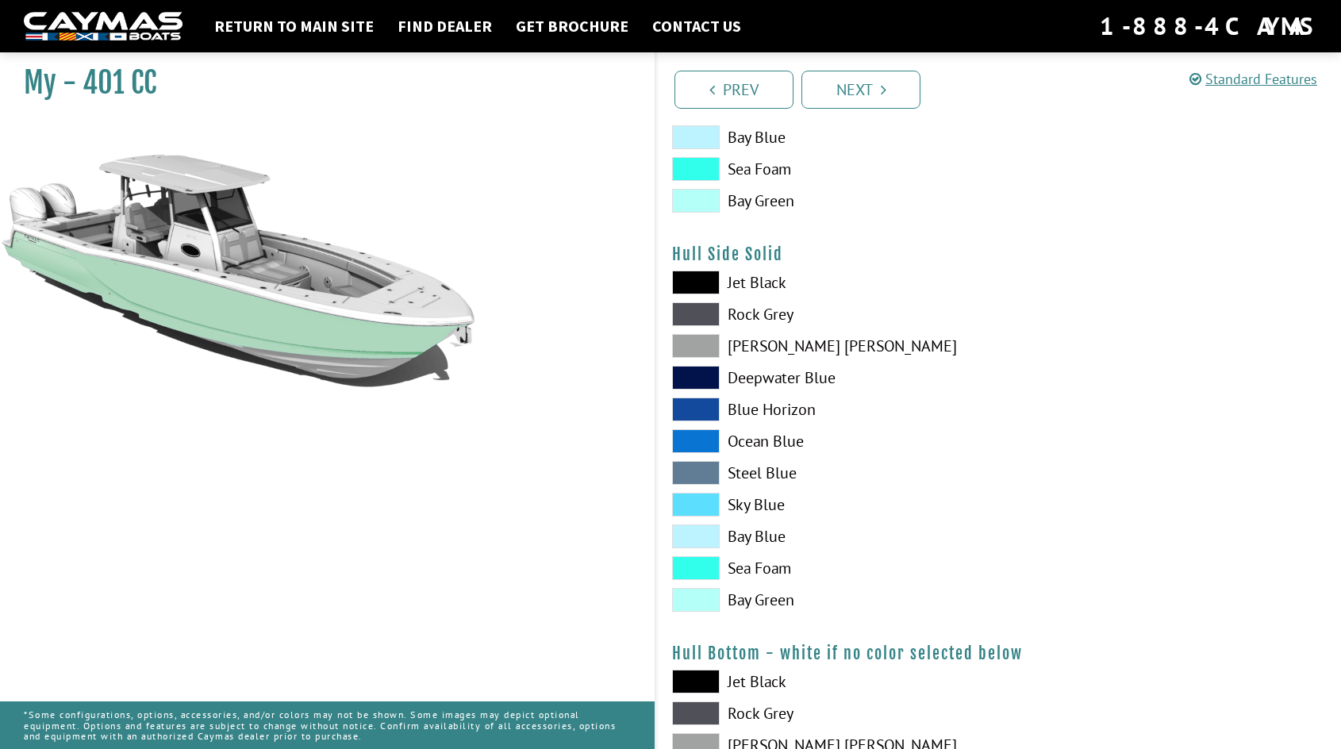
drag, startPoint x: 697, startPoint y: 347, endPoint x: 682, endPoint y: 346, distance: 14.3
click at [694, 347] on span at bounding box center [696, 346] width 48 height 24
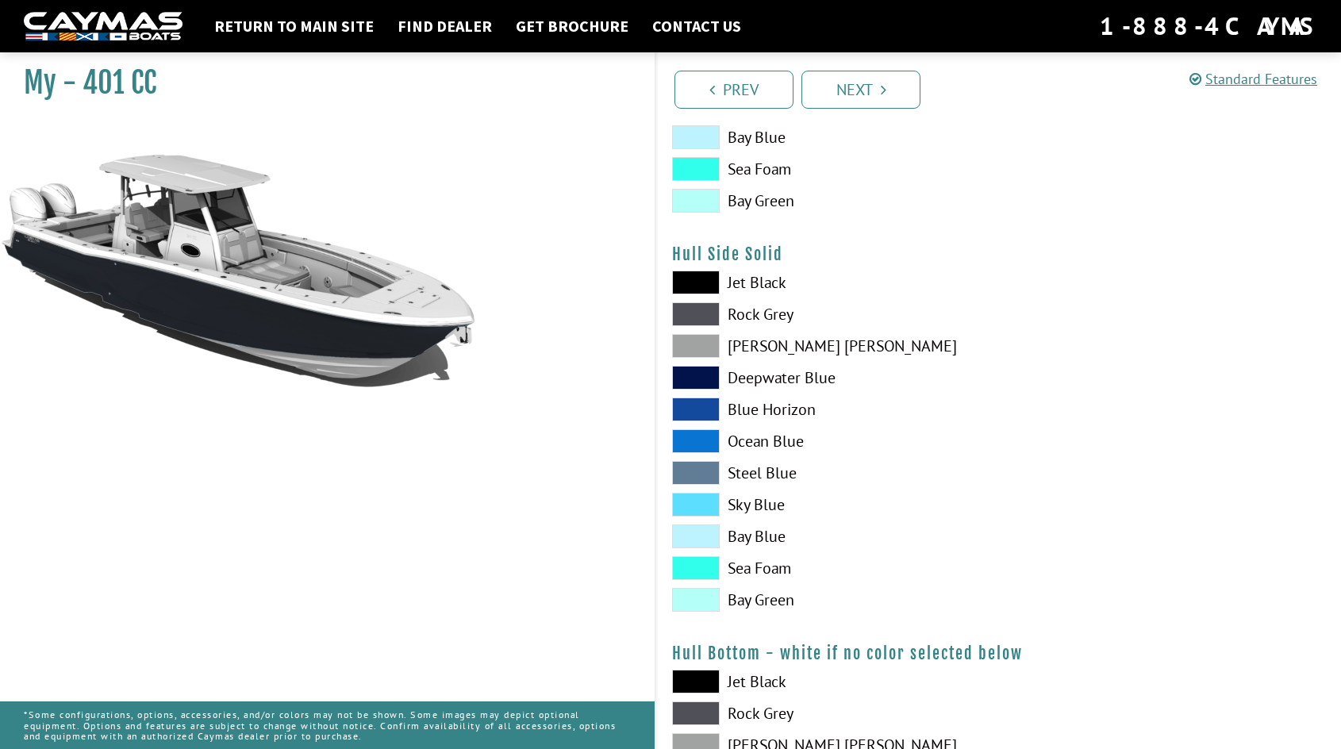
click at [704, 136] on span at bounding box center [696, 137] width 48 height 24
click at [697, 165] on span at bounding box center [696, 169] width 48 height 24
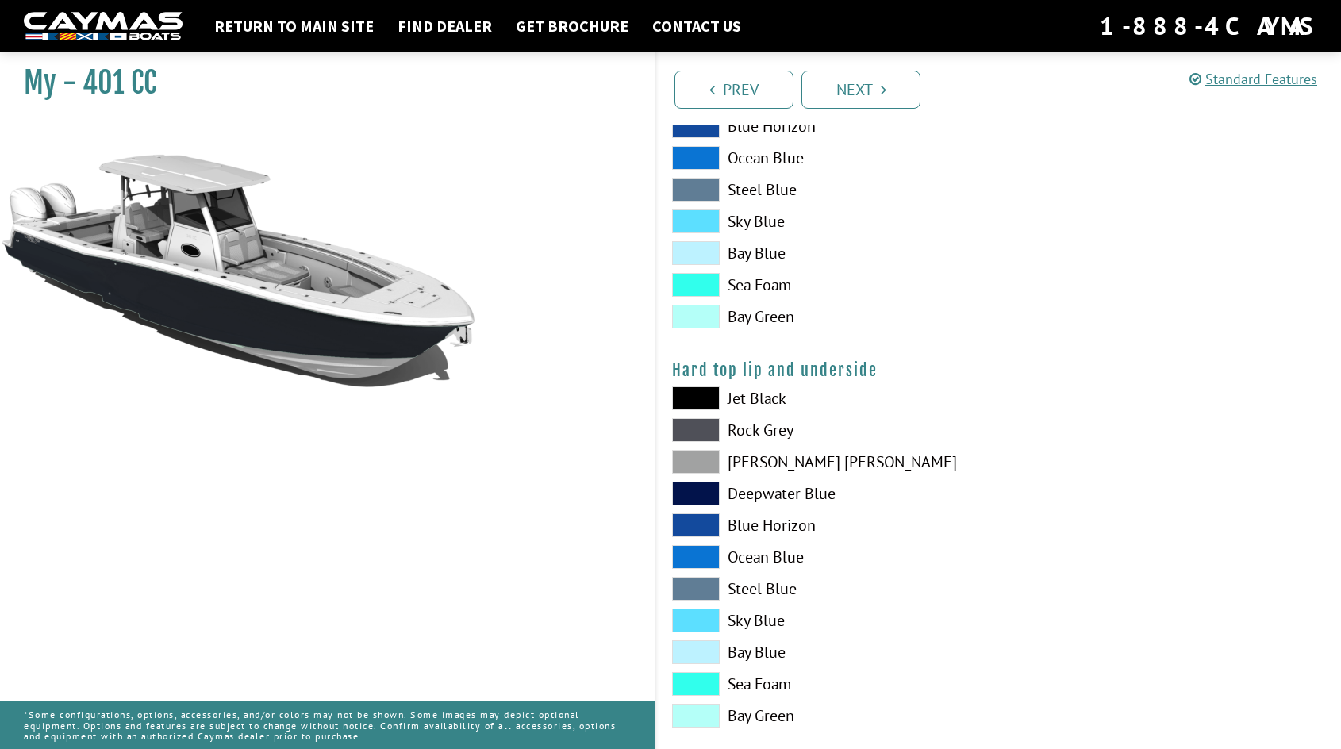
scroll to position [1349, 0]
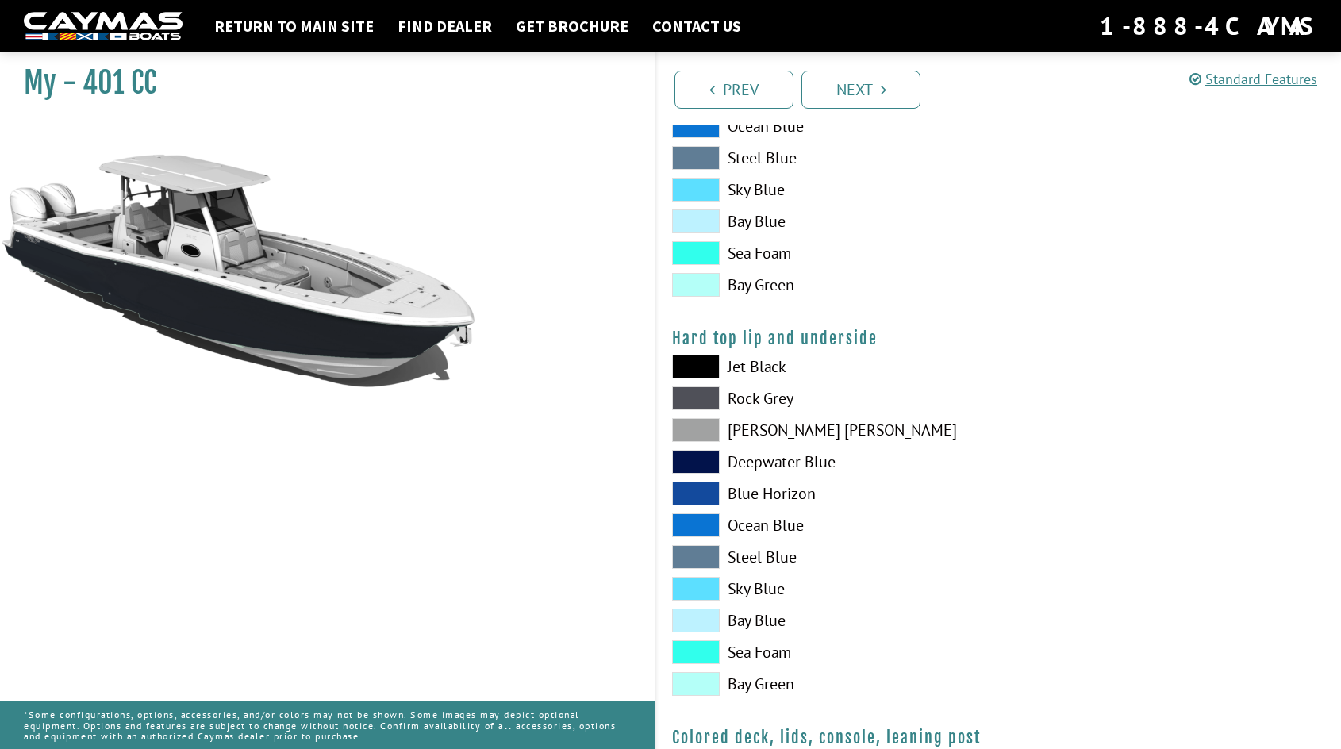
click at [689, 589] on span at bounding box center [696, 589] width 48 height 24
click at [698, 643] on span at bounding box center [696, 652] width 48 height 24
click at [700, 656] on span at bounding box center [696, 652] width 48 height 24
click at [683, 416] on div "Jet Black Rock Grey Dove Gray Deepwater Blue Blue Horizon Ocean Blue" at bounding box center [827, 529] width 343 height 349
click at [703, 386] on span at bounding box center [696, 398] width 48 height 24
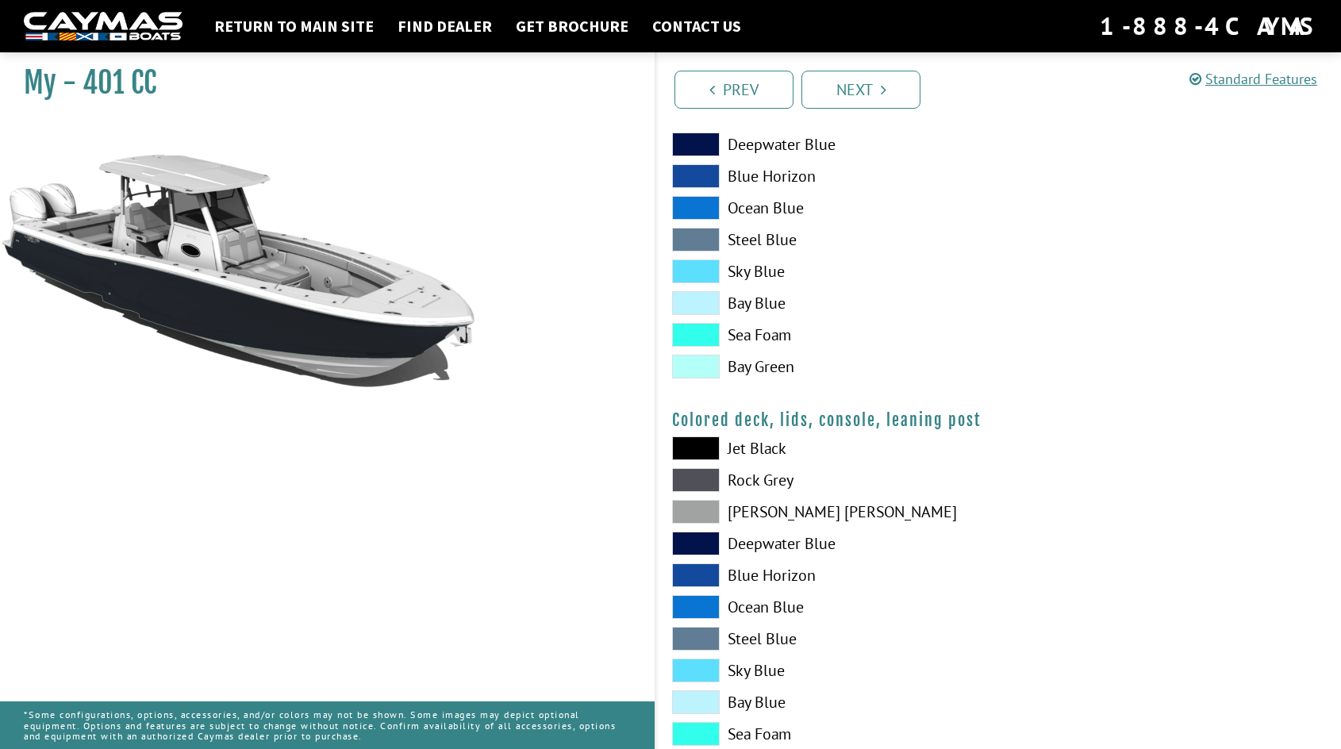
scroll to position [1741, 0]
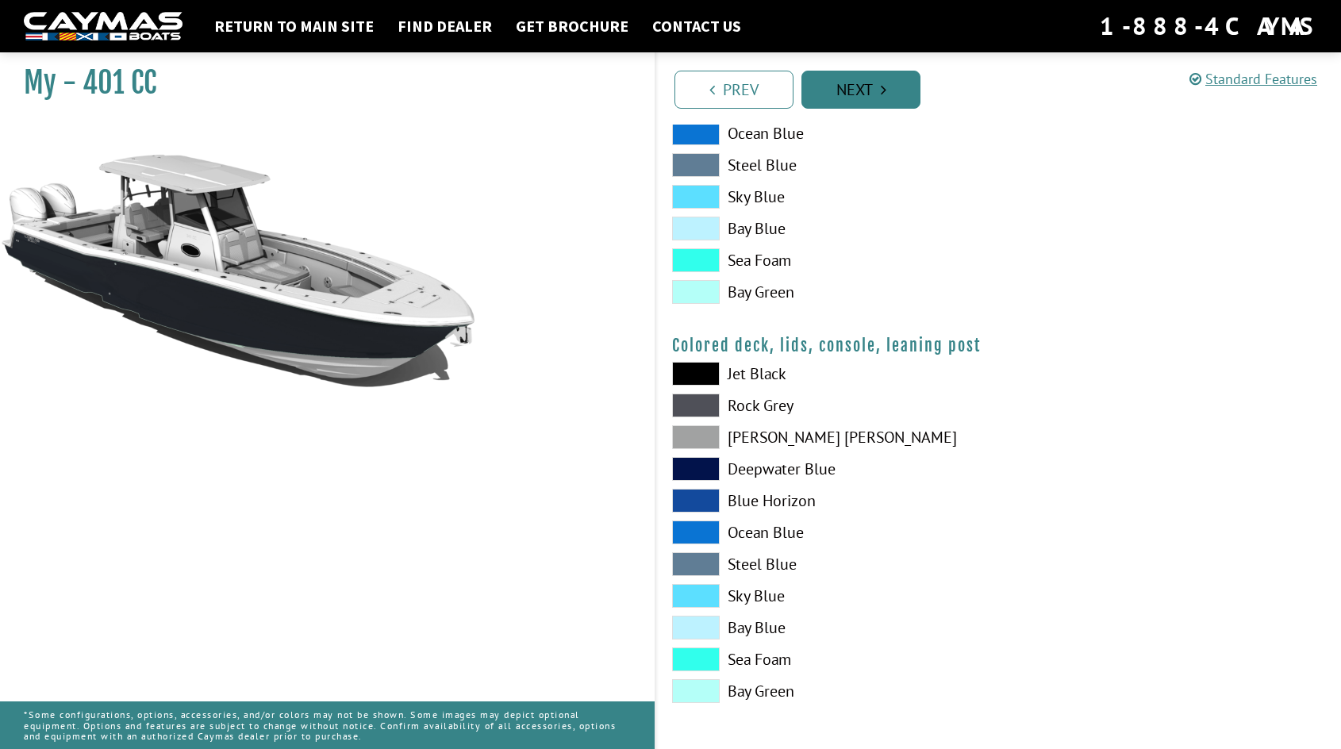
click at [871, 89] on link "Next" at bounding box center [860, 90] width 119 height 38
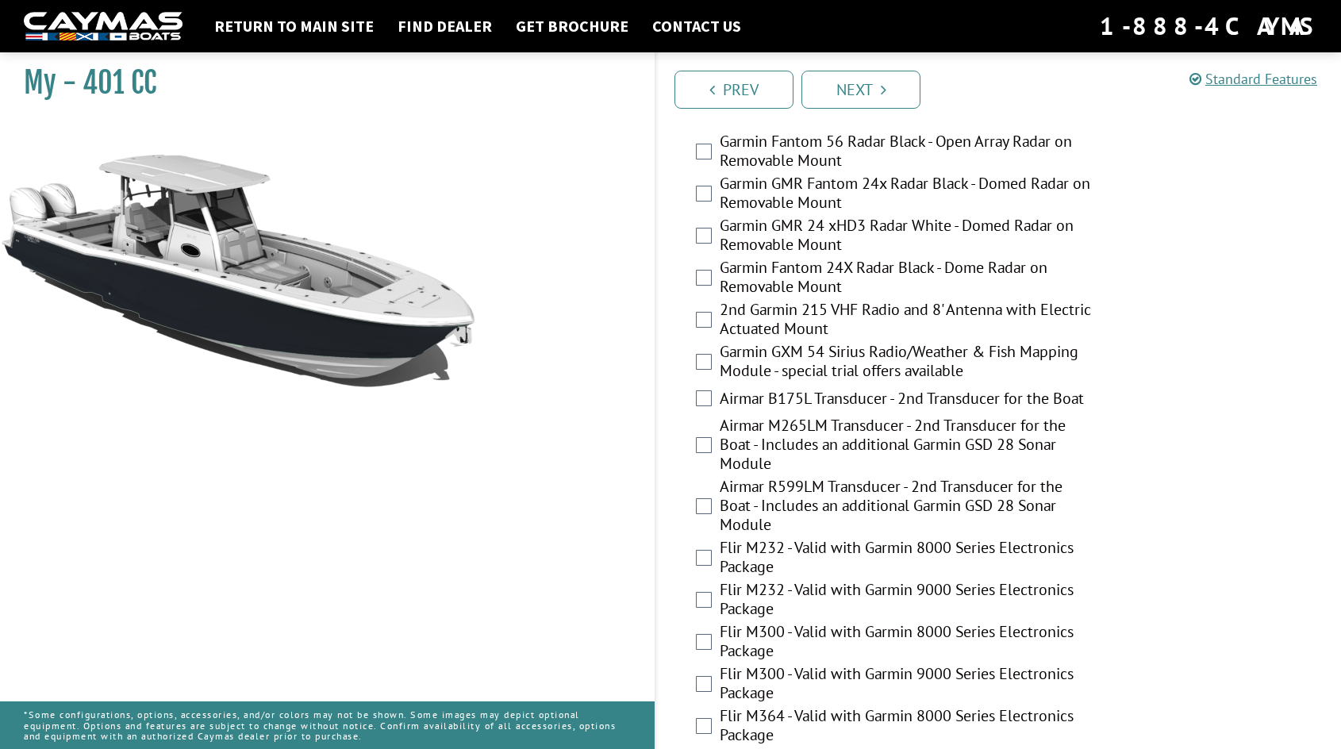
scroll to position [3553, 0]
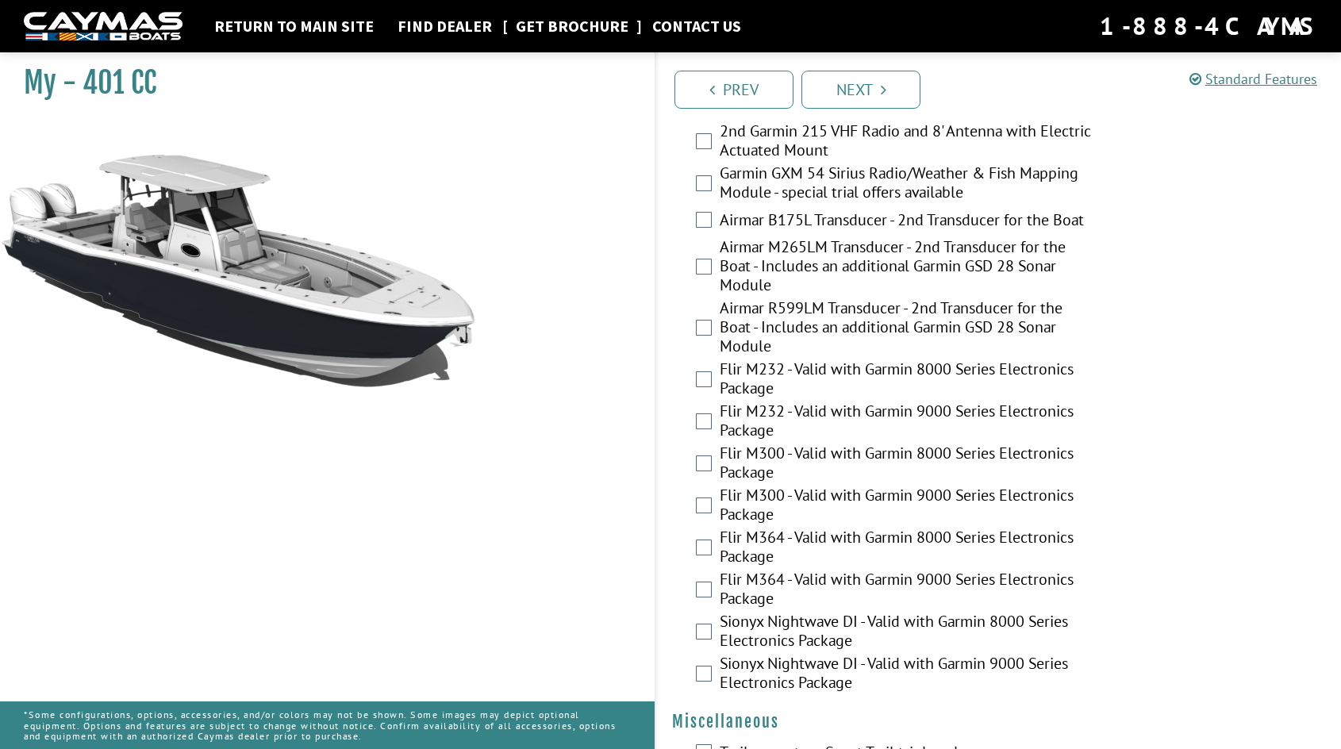
click at [549, 16] on link "Get Brochure" at bounding box center [572, 26] width 129 height 21
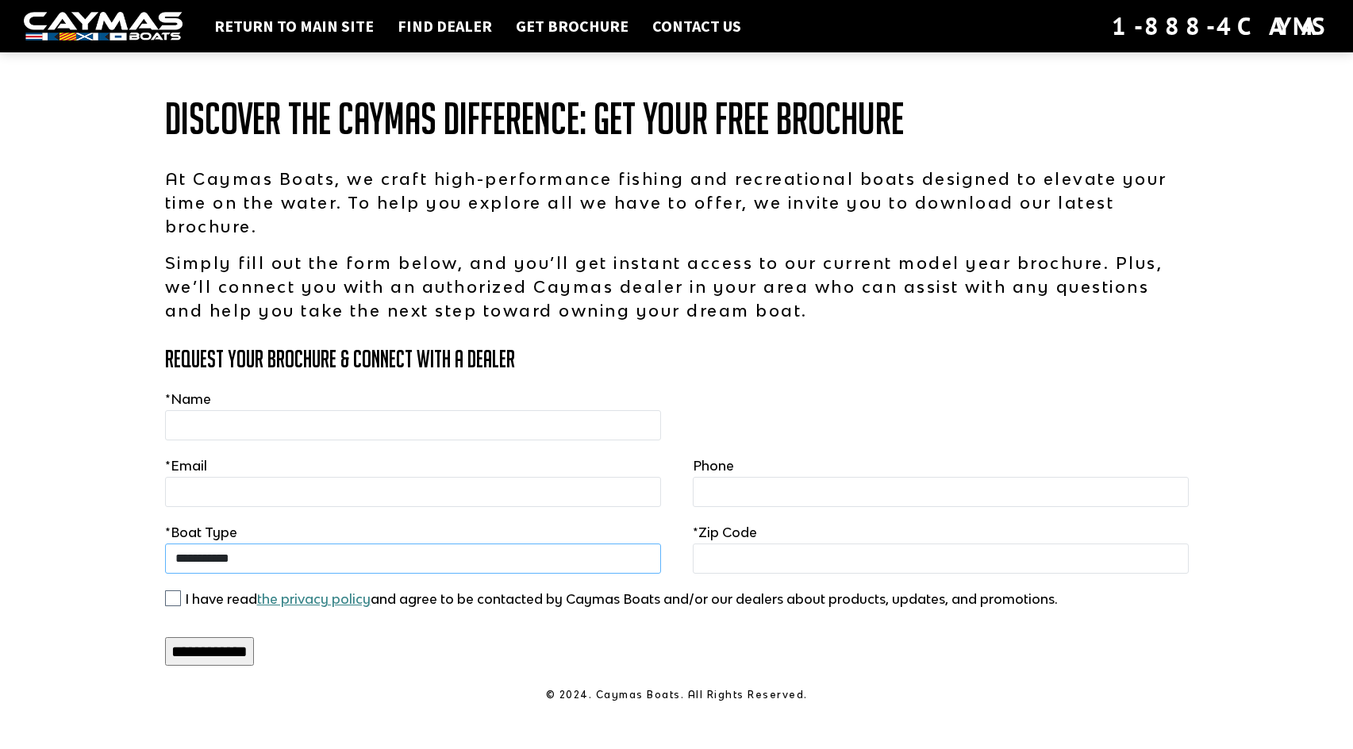
click at [301, 557] on select "**********" at bounding box center [413, 558] width 496 height 30
select select "********"
click at [165, 543] on select "**********" at bounding box center [413, 558] width 496 height 30
